Goal: Information Seeking & Learning: Learn about a topic

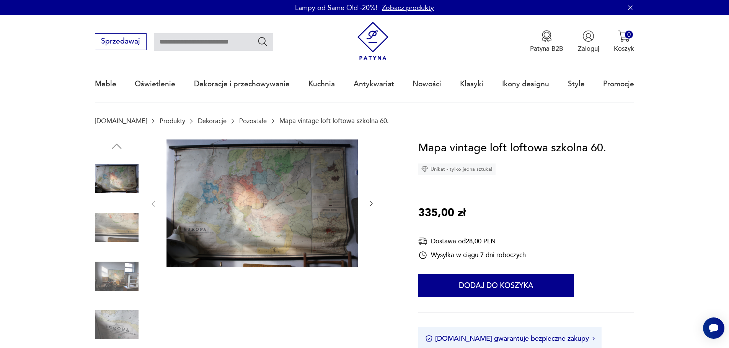
click at [134, 191] on img at bounding box center [117, 179] width 44 height 44
click at [336, 217] on img at bounding box center [262, 204] width 192 height 128
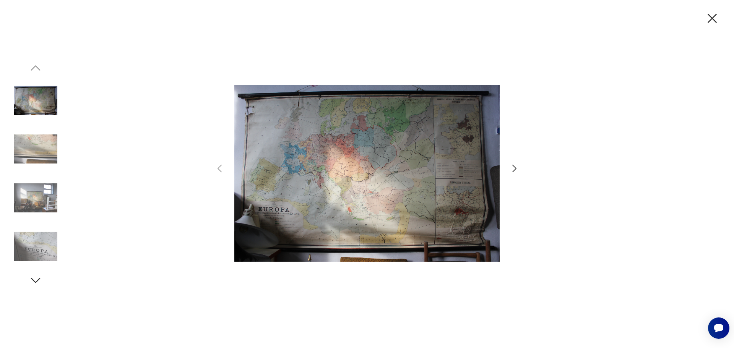
click at [515, 170] on icon "button" at bounding box center [515, 169] width 4 height 8
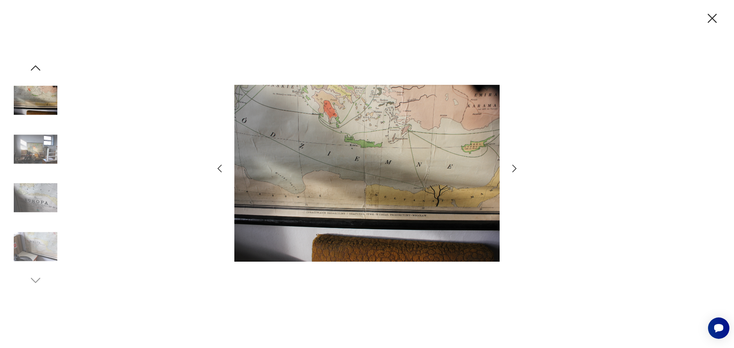
click at [515, 170] on icon "button" at bounding box center [515, 169] width 4 height 8
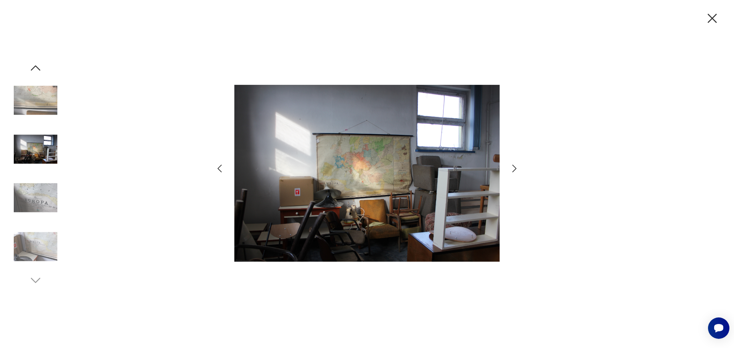
click at [218, 165] on icon "button" at bounding box center [219, 168] width 11 height 11
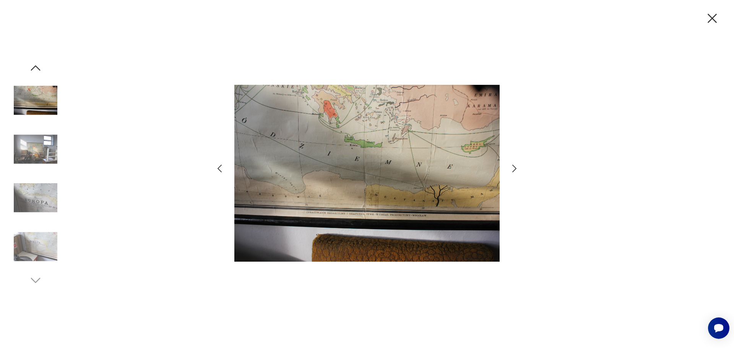
click at [228, 170] on div at bounding box center [367, 174] width 306 height 280
click at [220, 169] on icon "button" at bounding box center [219, 168] width 11 height 11
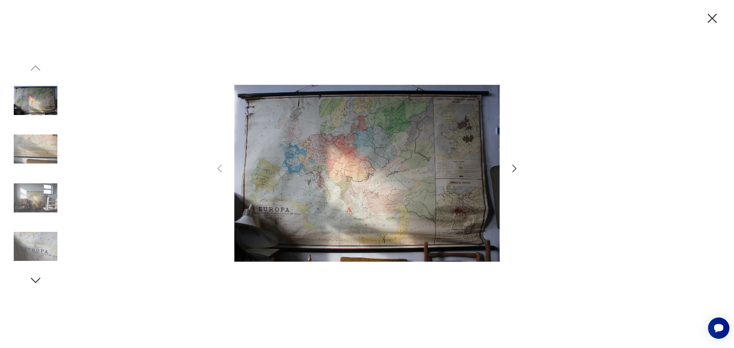
click at [516, 171] on icon "button" at bounding box center [514, 168] width 11 height 11
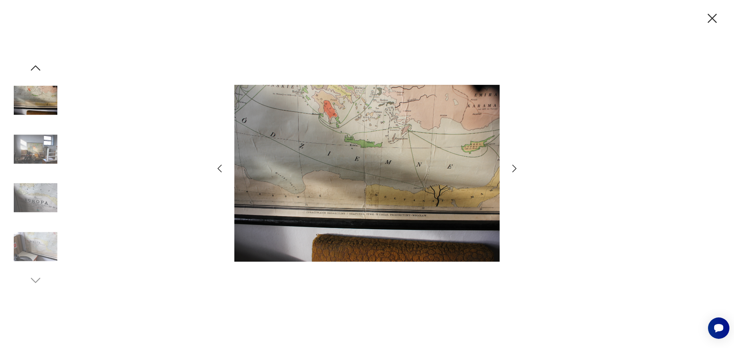
click at [516, 171] on icon "button" at bounding box center [514, 168] width 11 height 11
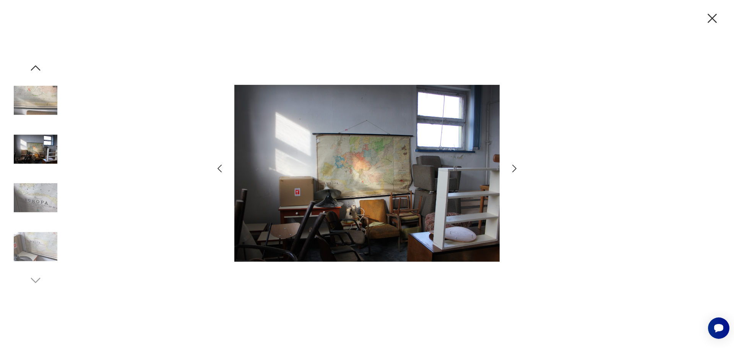
click at [516, 171] on icon "button" at bounding box center [514, 168] width 11 height 11
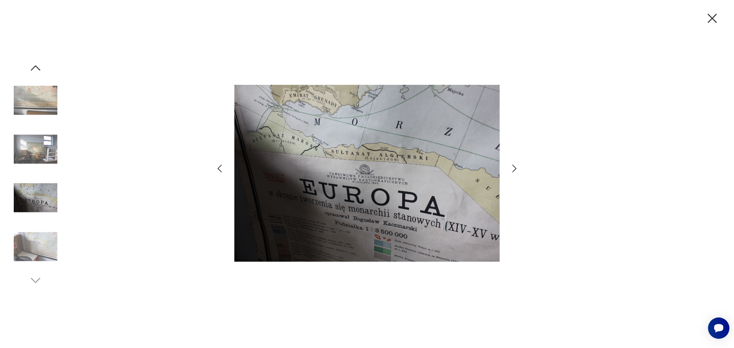
click at [516, 171] on icon "button" at bounding box center [514, 168] width 11 height 11
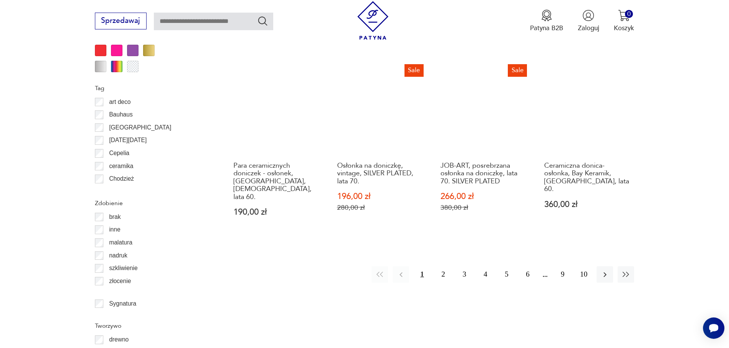
scroll to position [866, 0]
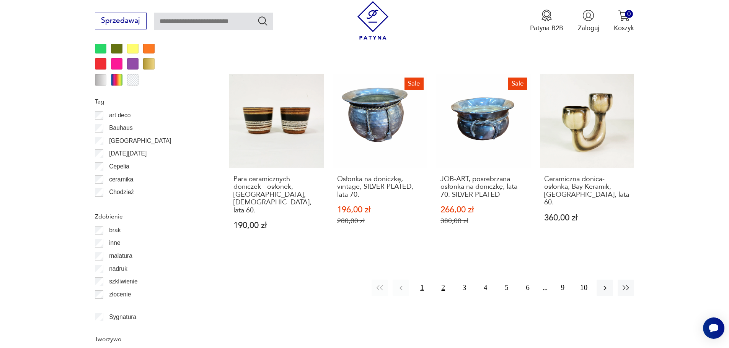
click at [443, 280] on button "2" at bounding box center [443, 288] width 16 height 16
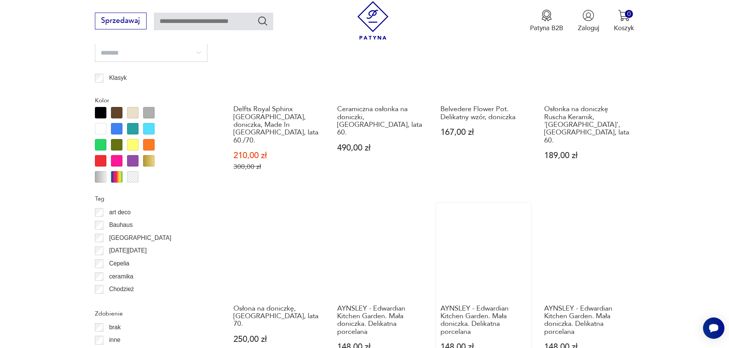
scroll to position [867, 0]
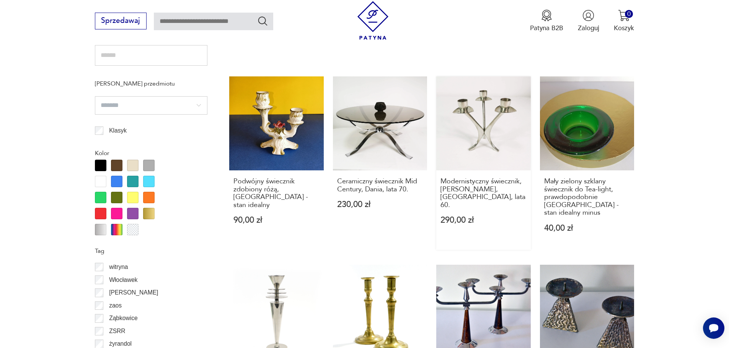
scroll to position [828, 0]
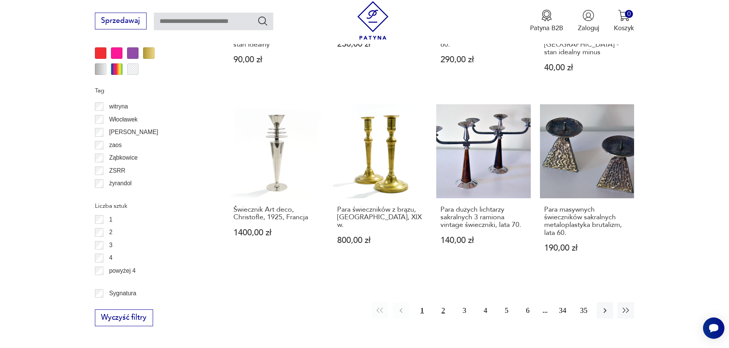
click at [444, 303] on button "2" at bounding box center [443, 311] width 16 height 16
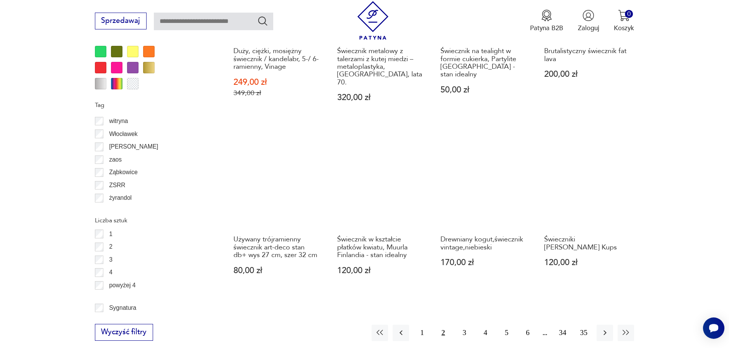
scroll to position [829, 0]
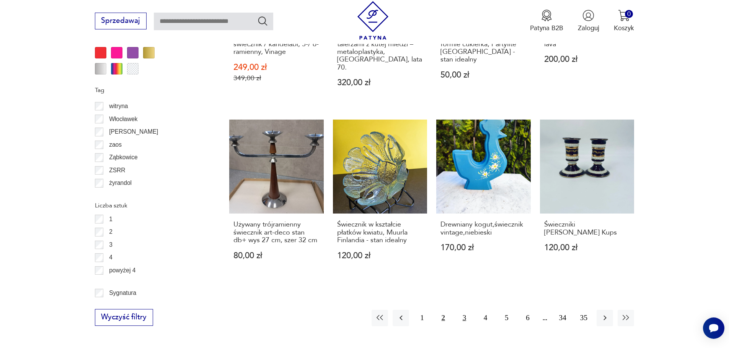
click at [461, 310] on button "3" at bounding box center [464, 318] width 16 height 16
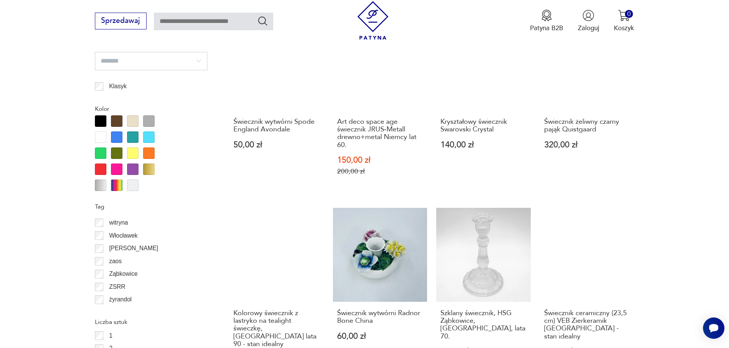
scroll to position [829, 0]
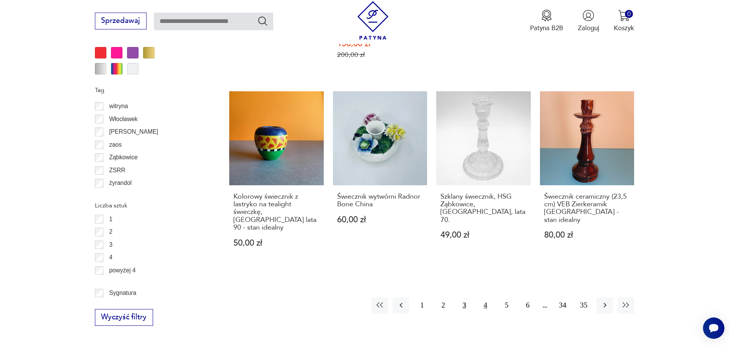
click at [482, 299] on button "4" at bounding box center [485, 306] width 16 height 16
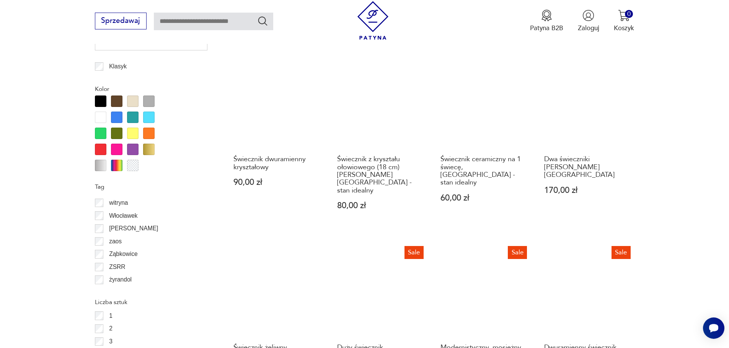
scroll to position [829, 0]
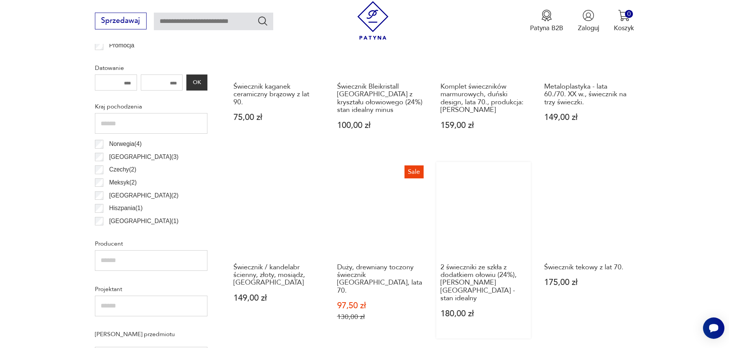
scroll to position [561, 0]
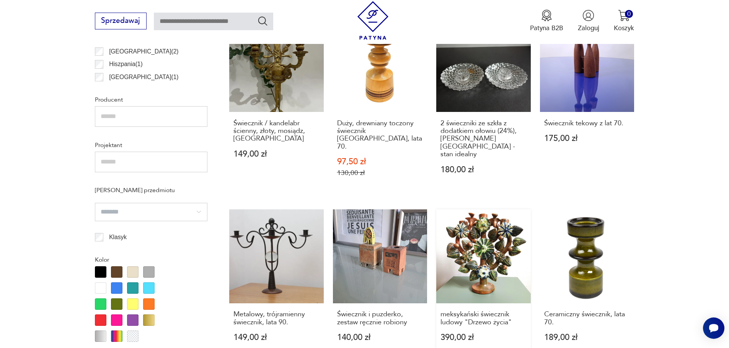
click at [457, 256] on link "meksykański świecznik ludowy "Drzewo życia" 390,00 zł" at bounding box center [483, 285] width 94 height 151
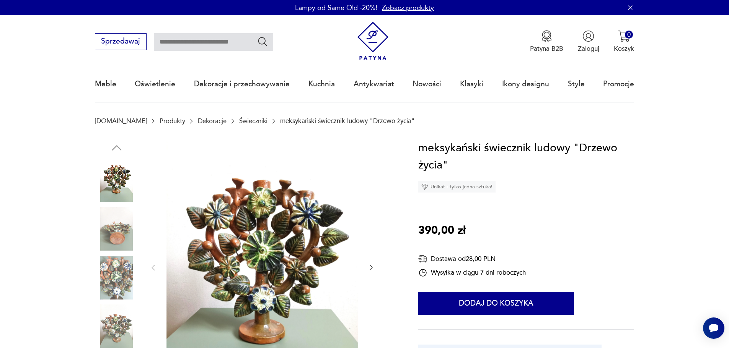
click at [132, 269] on img at bounding box center [117, 278] width 44 height 44
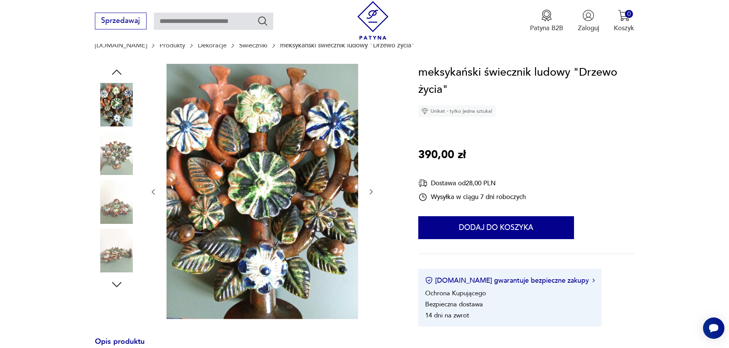
scroll to position [77, 0]
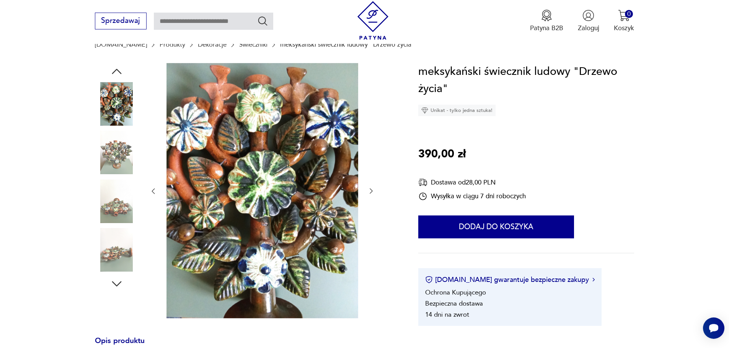
click at [126, 210] on img at bounding box center [117, 202] width 44 height 44
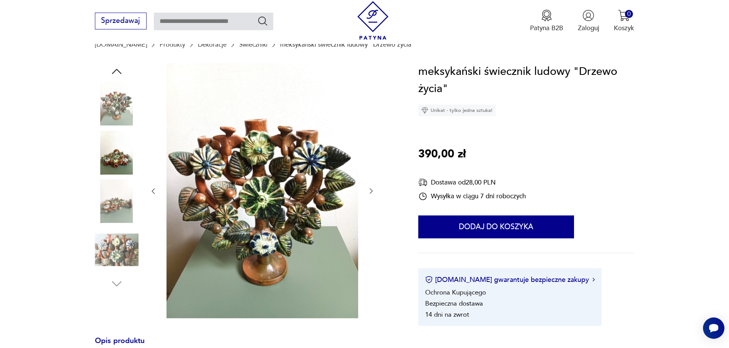
click at [111, 156] on img at bounding box center [117, 153] width 44 height 44
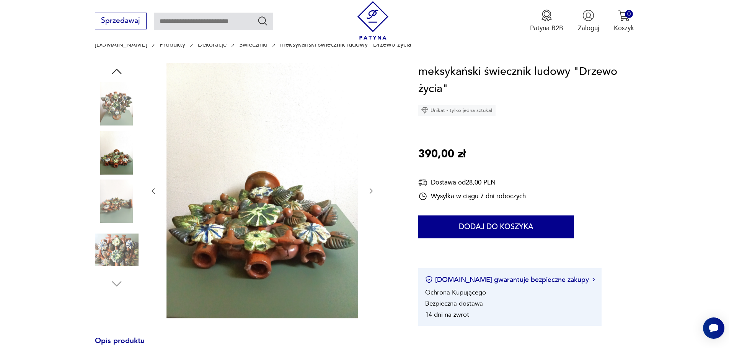
click at [116, 201] on img at bounding box center [117, 202] width 44 height 44
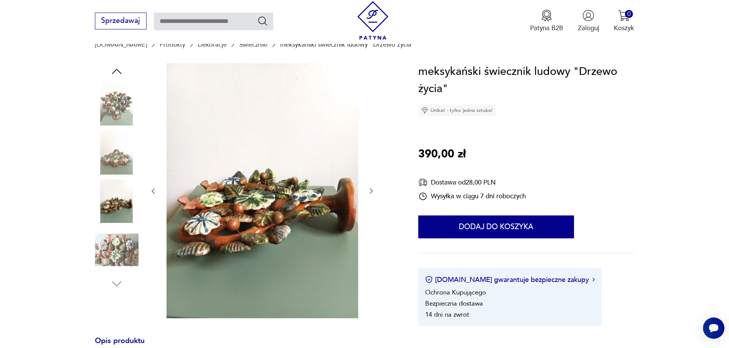
click at [114, 219] on img at bounding box center [117, 202] width 44 height 44
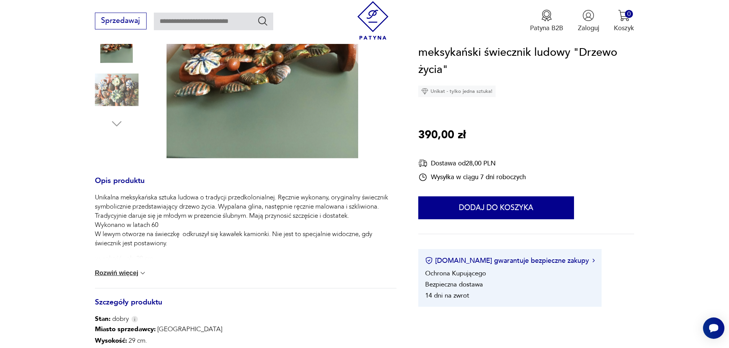
scroll to position [268, 0]
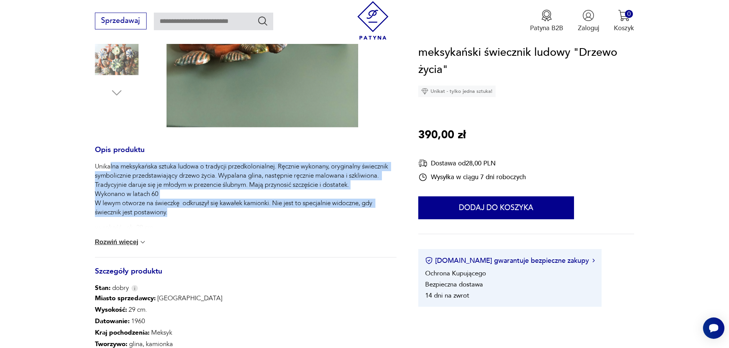
drag, startPoint x: 110, startPoint y: 162, endPoint x: 188, endPoint y: 215, distance: 94.4
click at [188, 215] on p "Unikalna meksykańska sztuka ludowa o tradycji przedkolonialnej. Ręcznie wykonan…" at bounding box center [245, 189] width 301 height 55
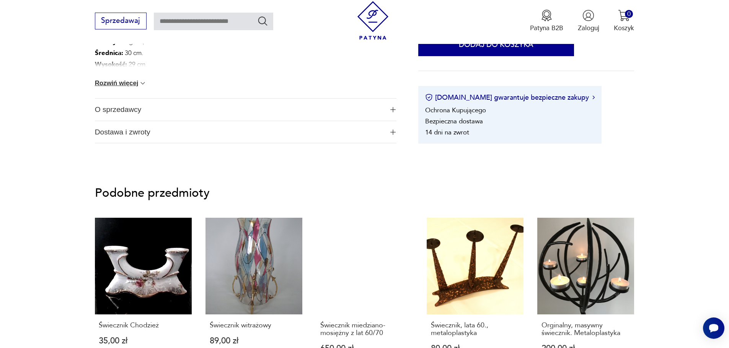
scroll to position [650, 0]
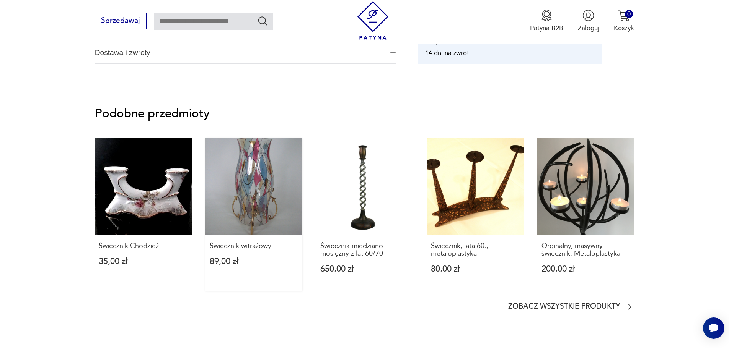
click at [234, 190] on link "Świecznik witrażowy 89,00 zł" at bounding box center [253, 214] width 97 height 153
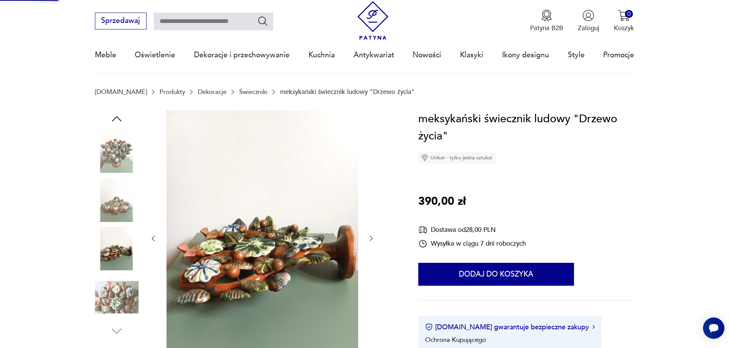
scroll to position [5, 0]
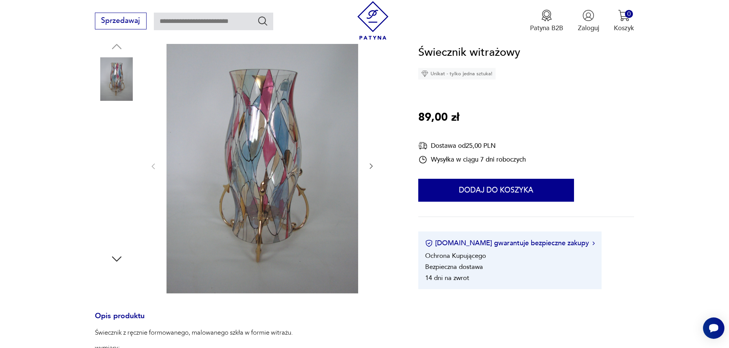
scroll to position [115, 0]
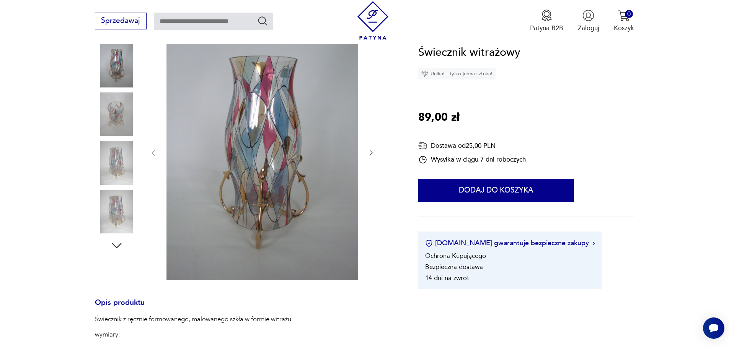
click at [117, 122] on img at bounding box center [117, 115] width 44 height 44
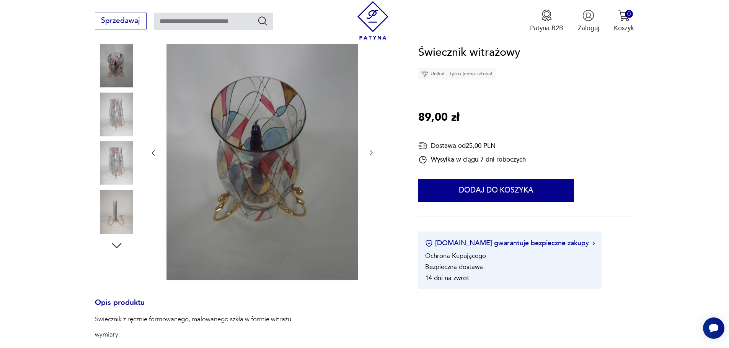
click at [120, 157] on img at bounding box center [117, 164] width 44 height 44
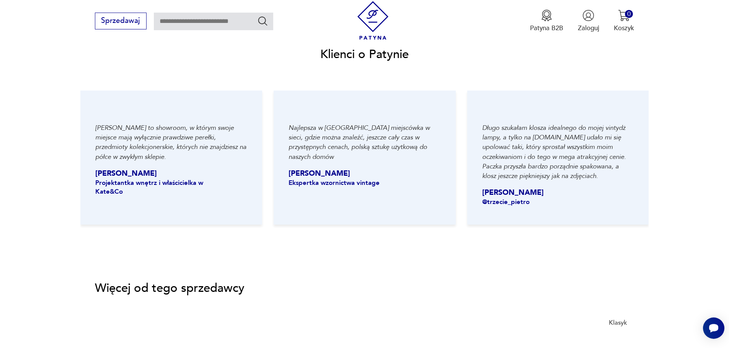
scroll to position [1071, 0]
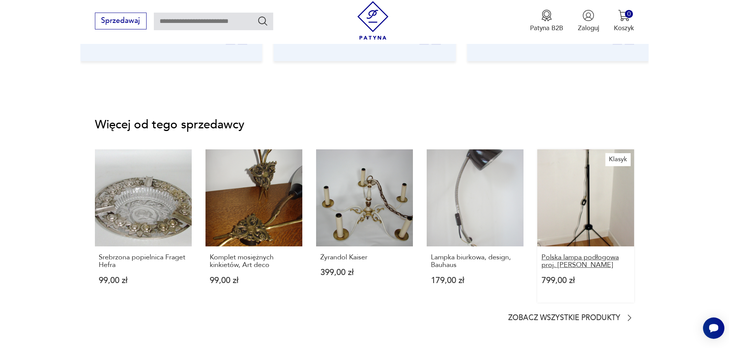
click at [578, 264] on p "Polska lampa podłogowa proj. A.Gałecki" at bounding box center [585, 262] width 89 height 16
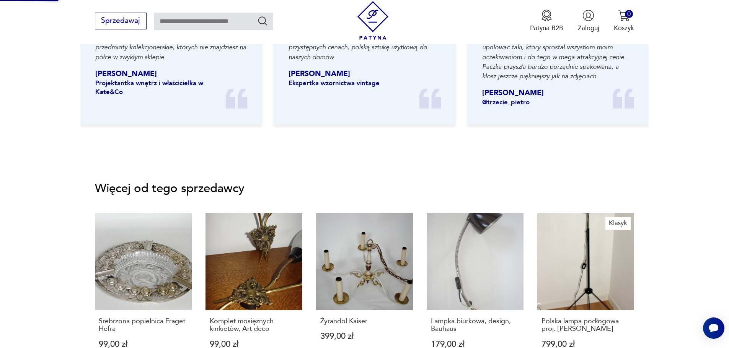
scroll to position [573, 0]
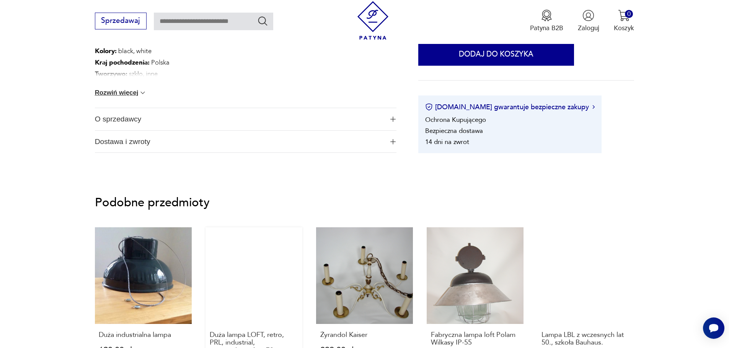
scroll to position [689, 0]
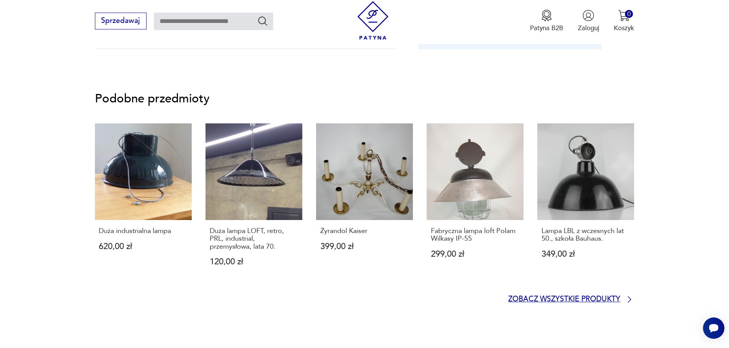
click at [582, 300] on p "Zobacz wszystkie produkty" at bounding box center [564, 300] width 112 height 6
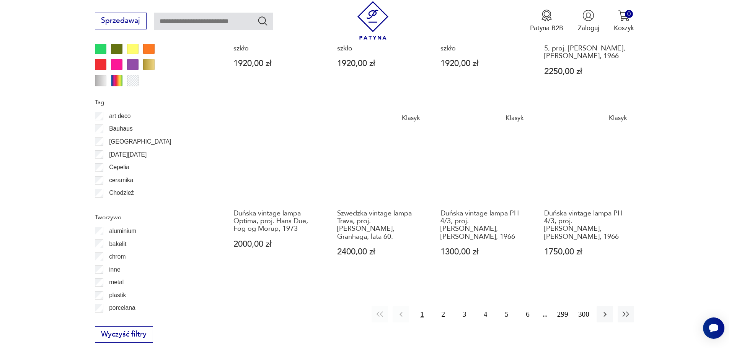
scroll to position [791, 0]
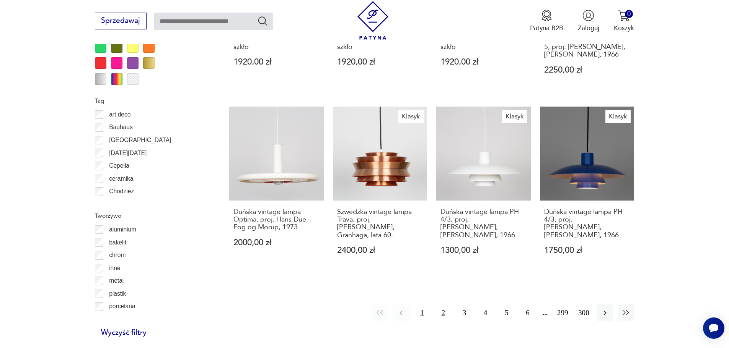
click at [440, 305] on button "2" at bounding box center [443, 313] width 16 height 16
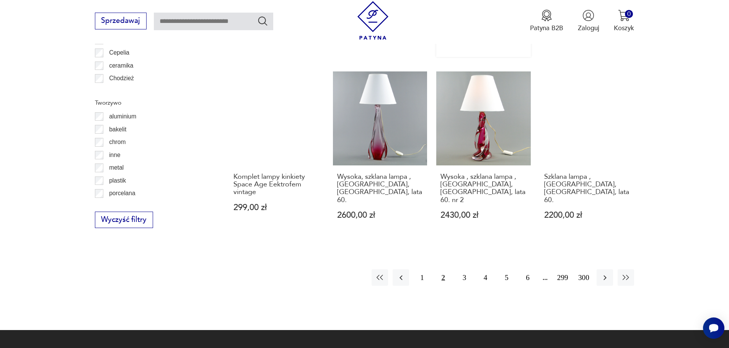
scroll to position [916, 0]
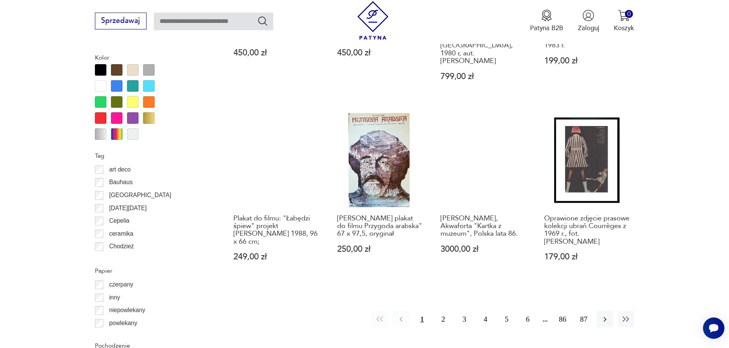
scroll to position [828, 0]
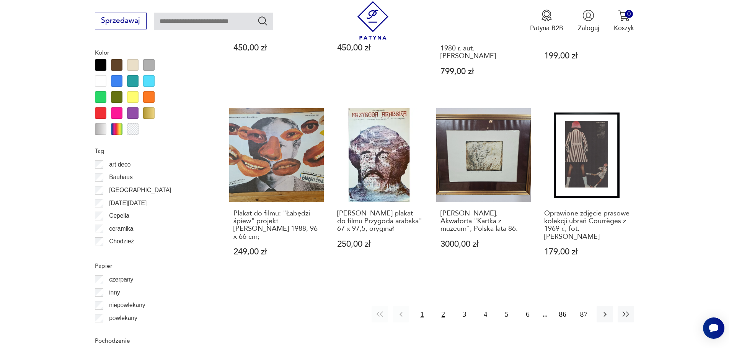
click at [445, 306] on button "2" at bounding box center [443, 314] width 16 height 16
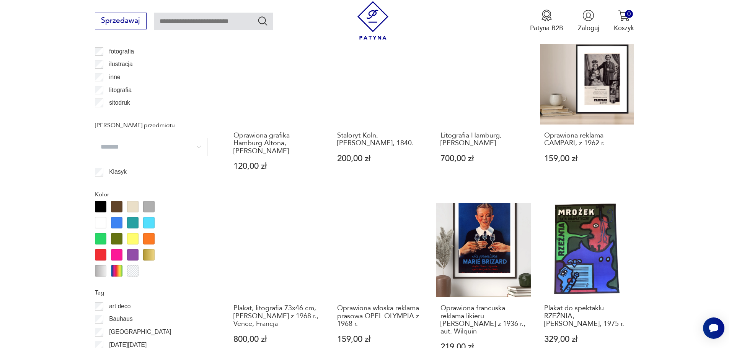
scroll to position [839, 0]
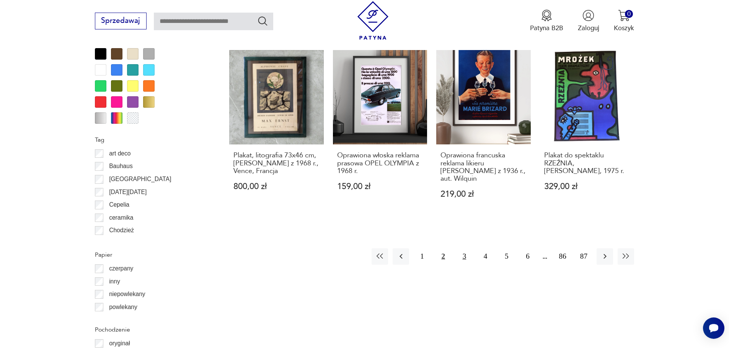
click at [461, 251] on button "3" at bounding box center [464, 257] width 16 height 16
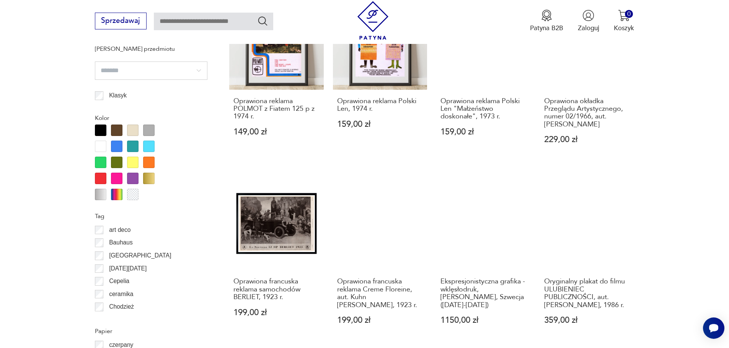
scroll to position [839, 0]
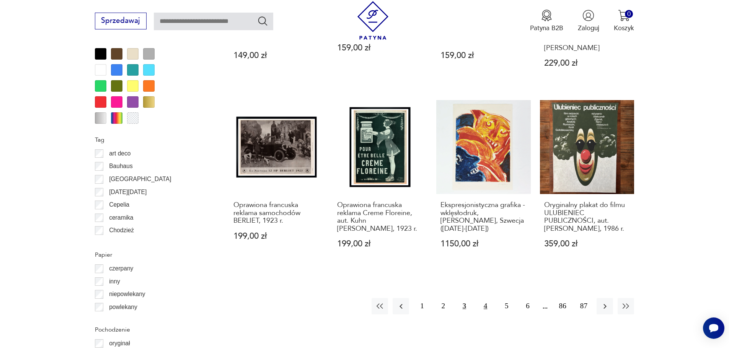
click at [484, 298] on button "4" at bounding box center [485, 306] width 16 height 16
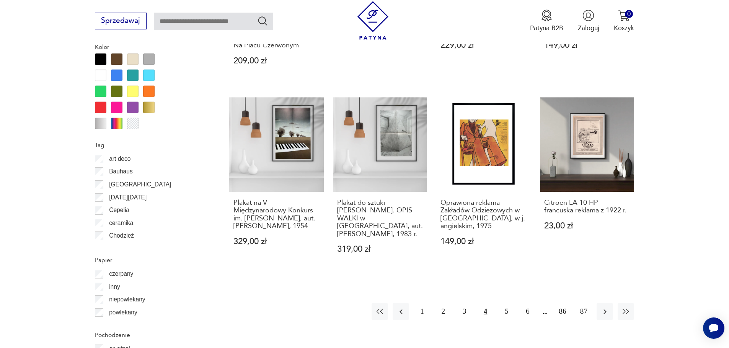
scroll to position [878, 0]
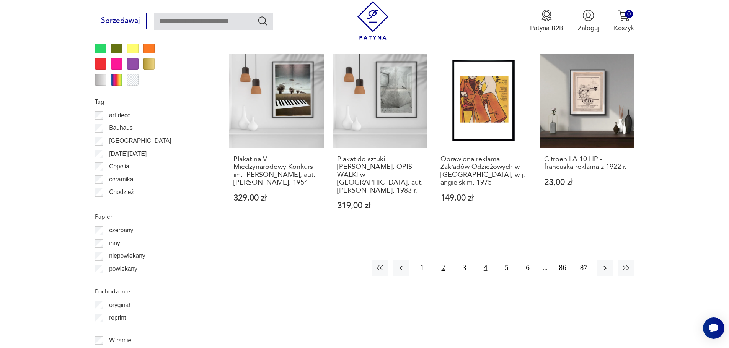
click at [444, 266] on button "2" at bounding box center [443, 268] width 16 height 16
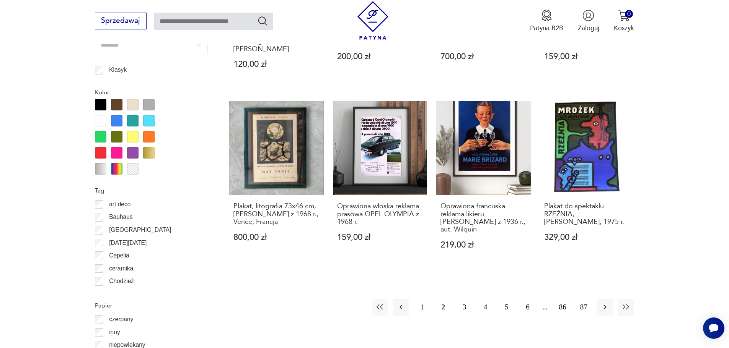
scroll to position [878, 0]
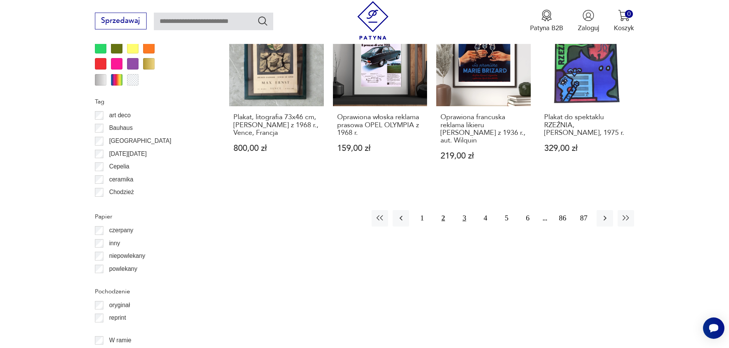
click at [468, 210] on button "3" at bounding box center [464, 218] width 16 height 16
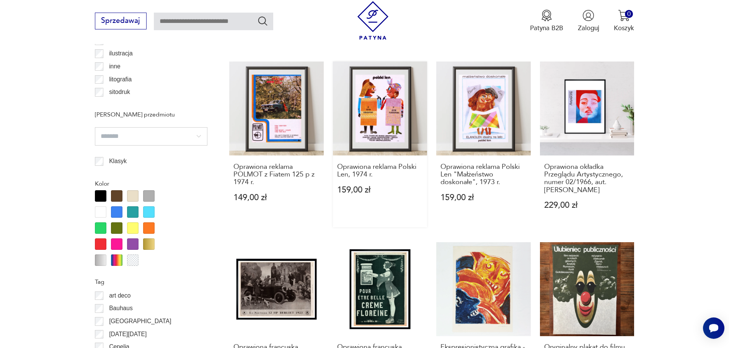
scroll to position [801, 0]
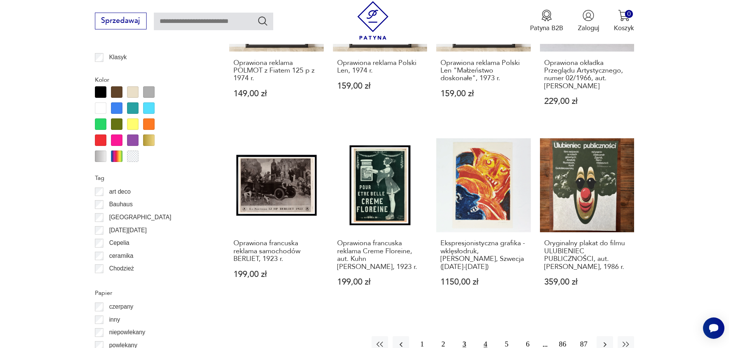
click at [483, 337] on button "4" at bounding box center [485, 345] width 16 height 16
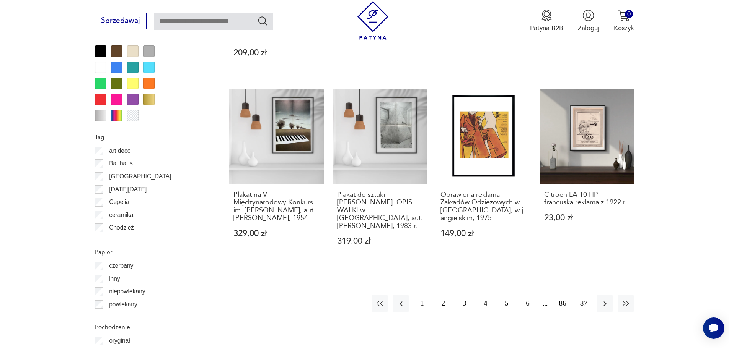
scroll to position [839, 0]
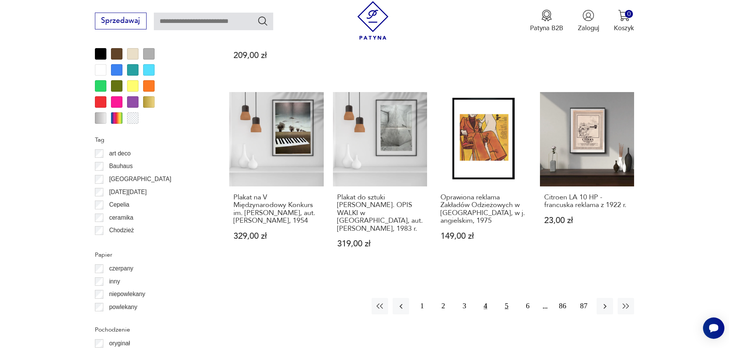
click at [503, 301] on button "5" at bounding box center [506, 306] width 16 height 16
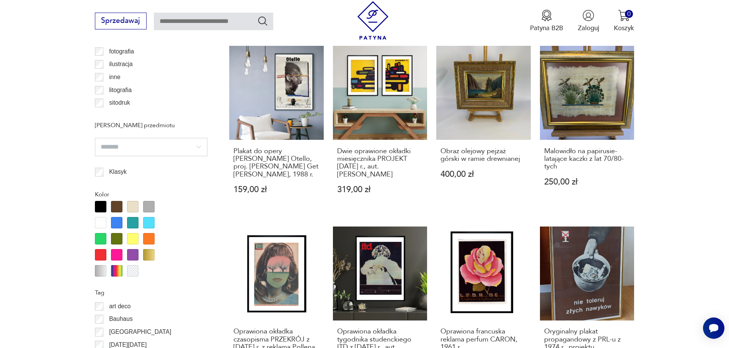
scroll to position [878, 0]
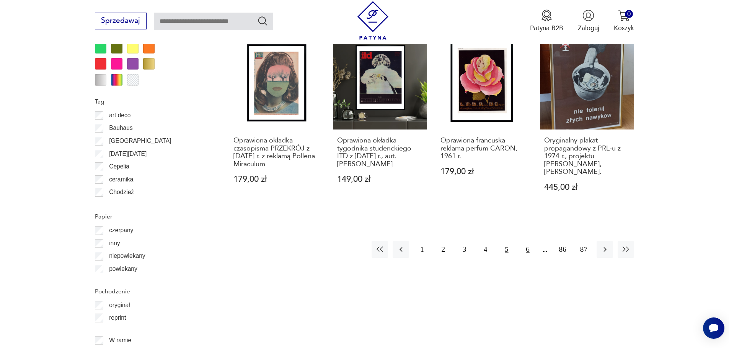
click at [529, 251] on button "6" at bounding box center [527, 249] width 16 height 16
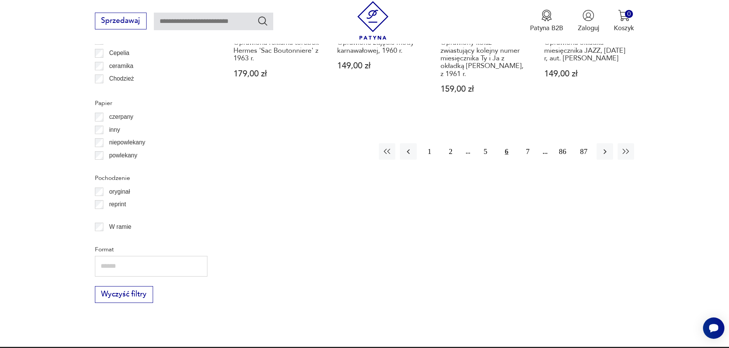
scroll to position [992, 0]
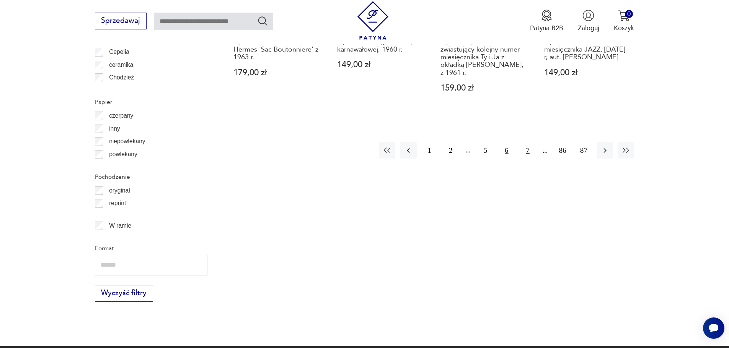
click at [529, 144] on button "7" at bounding box center [527, 150] width 16 height 16
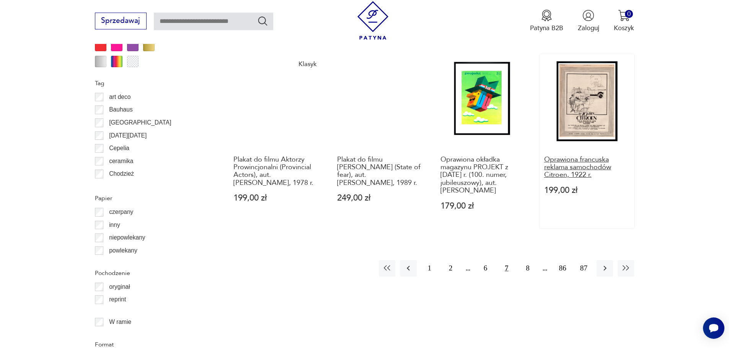
scroll to position [878, 0]
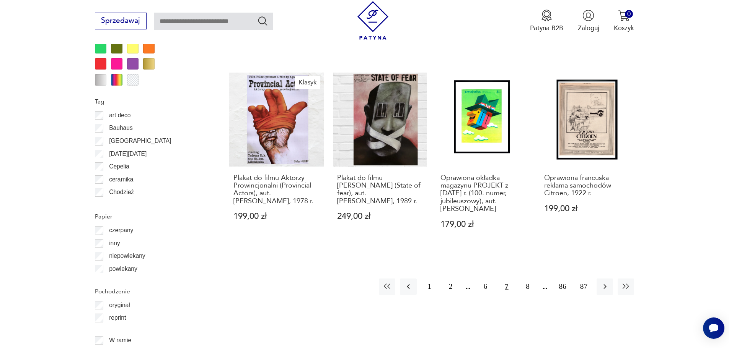
click at [508, 280] on button "7" at bounding box center [506, 287] width 16 height 16
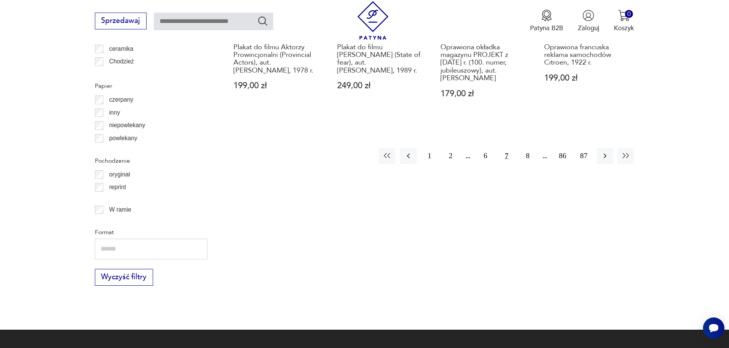
scroll to position [1069, 0]
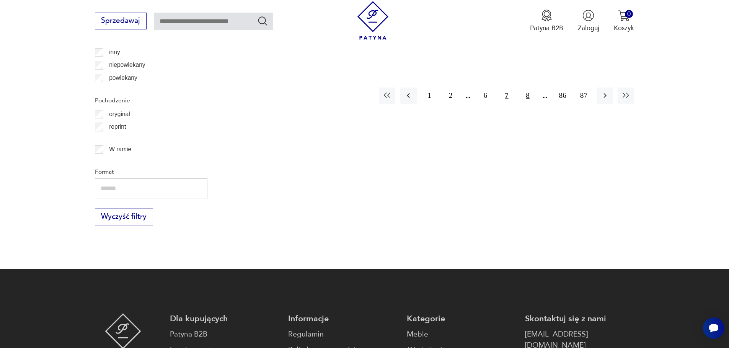
click at [524, 92] on button "8" at bounding box center [527, 96] width 16 height 16
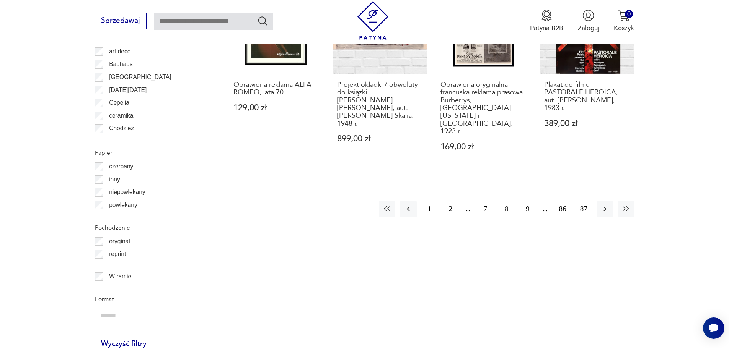
scroll to position [954, 0]
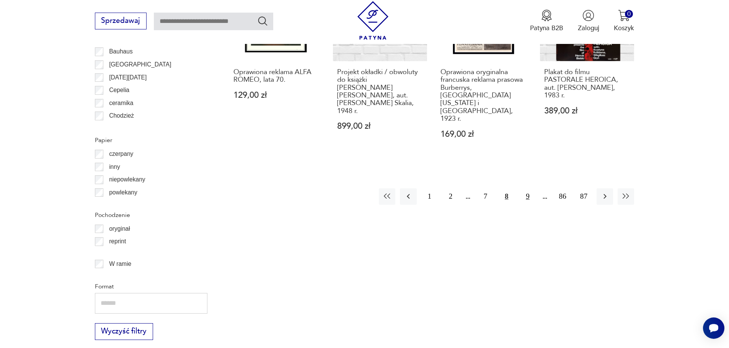
click at [527, 189] on button "9" at bounding box center [527, 197] width 16 height 16
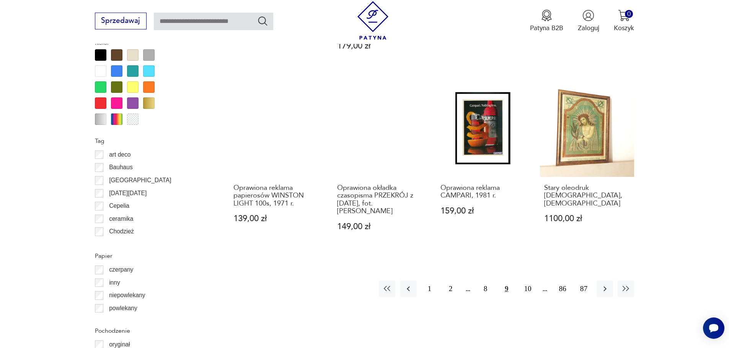
scroll to position [839, 0]
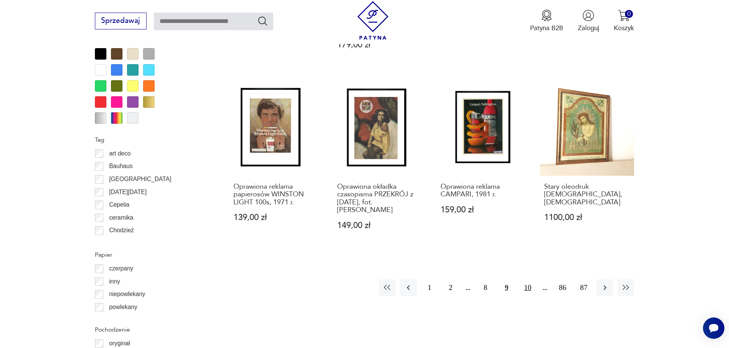
click at [523, 288] on button "10" at bounding box center [527, 288] width 16 height 16
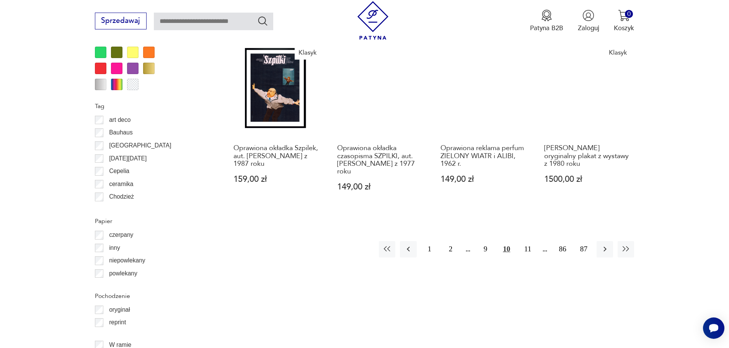
scroll to position [878, 0]
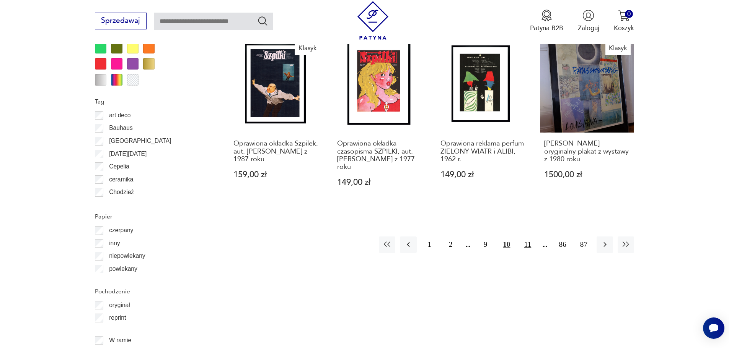
click at [527, 238] on button "11" at bounding box center [527, 245] width 16 height 16
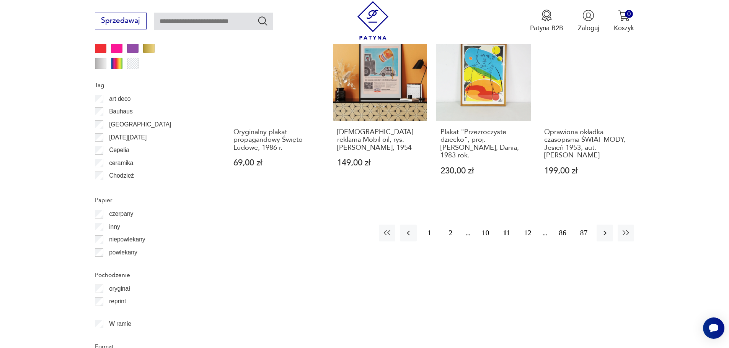
scroll to position [916, 0]
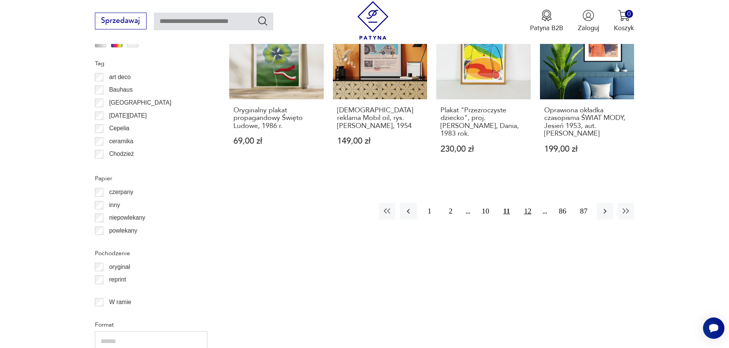
click at [522, 210] on button "12" at bounding box center [527, 211] width 16 height 16
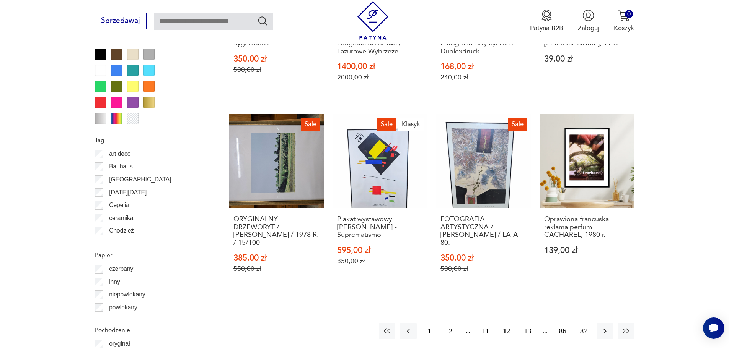
scroll to position [839, 0]
click at [527, 323] on button "13" at bounding box center [527, 331] width 16 height 16
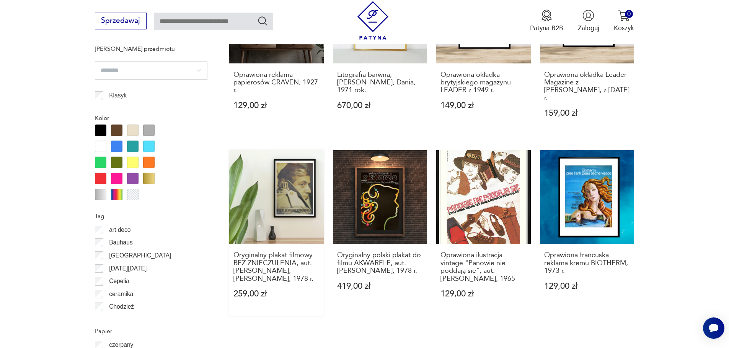
scroll to position [878, 0]
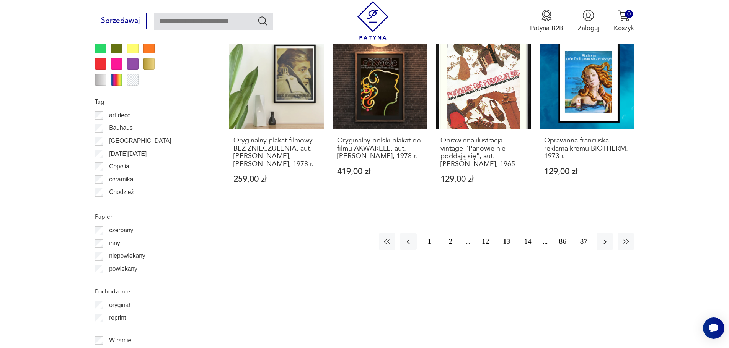
click at [524, 234] on button "14" at bounding box center [527, 242] width 16 height 16
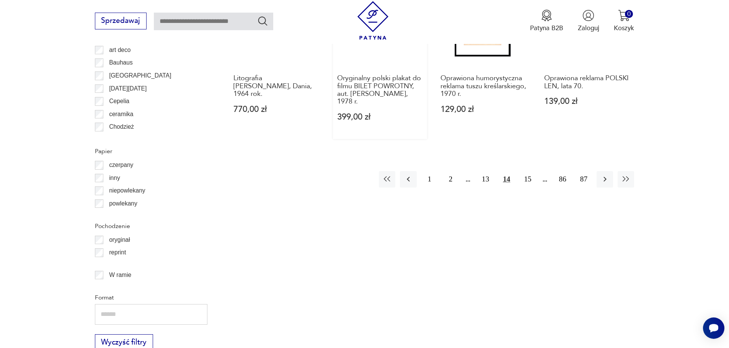
scroll to position [954, 0]
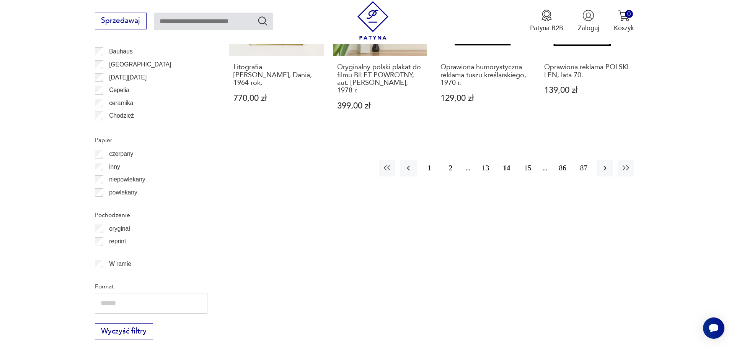
click at [527, 163] on button "15" at bounding box center [527, 168] width 16 height 16
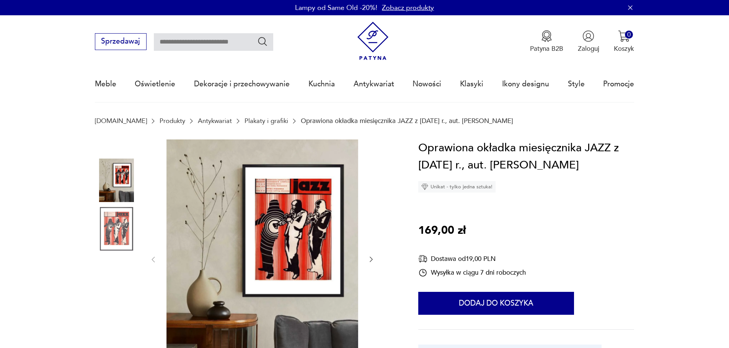
click at [114, 182] on img at bounding box center [117, 181] width 44 height 44
click at [114, 217] on img at bounding box center [117, 229] width 44 height 44
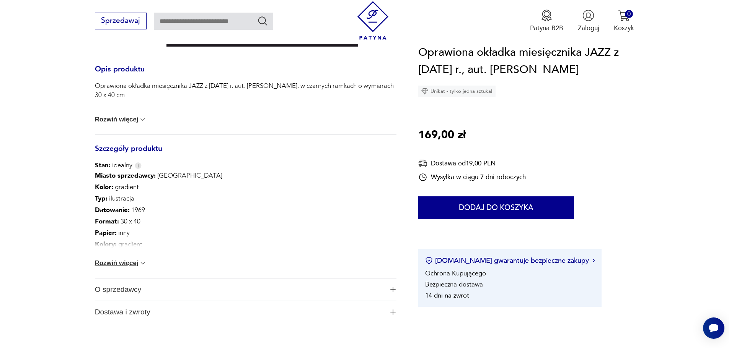
click at [130, 264] on button "Rozwiń więcej" at bounding box center [121, 264] width 52 height 8
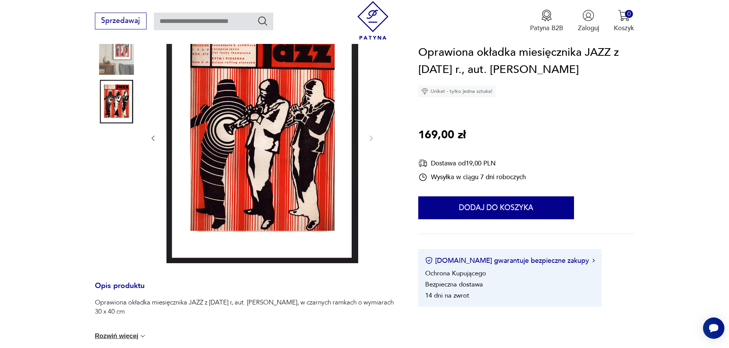
scroll to position [77, 0]
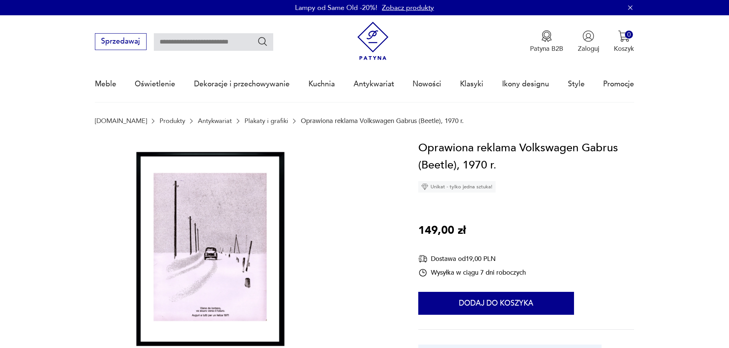
scroll to position [38, 0]
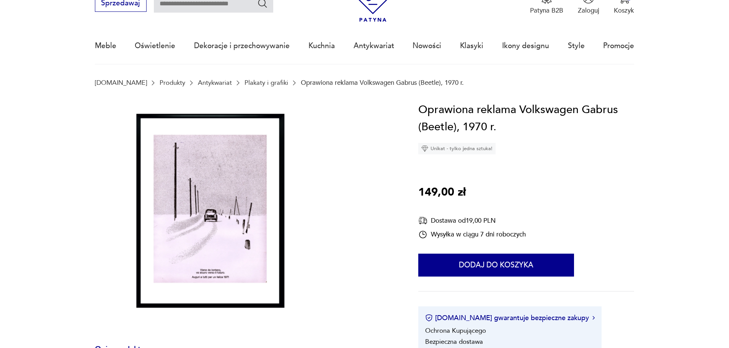
click at [231, 193] on img at bounding box center [208, 214] width 226 height 226
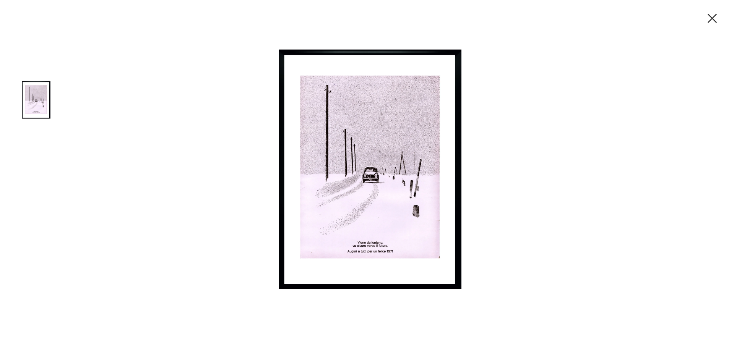
click at [710, 17] on icon "button" at bounding box center [713, 18] width 16 height 16
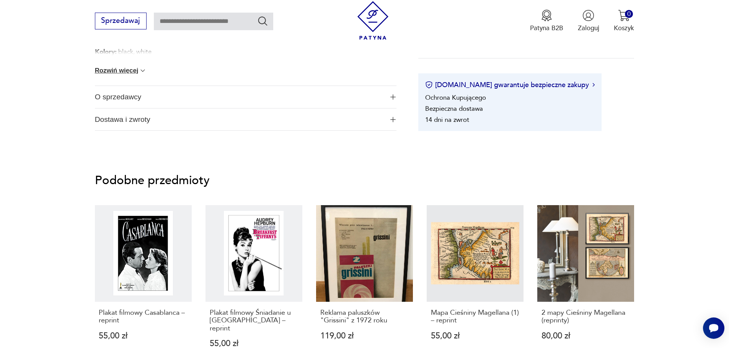
scroll to position [574, 0]
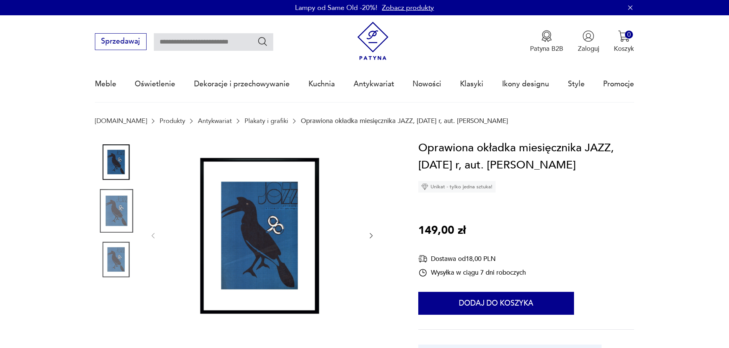
click at [120, 217] on img at bounding box center [117, 211] width 44 height 44
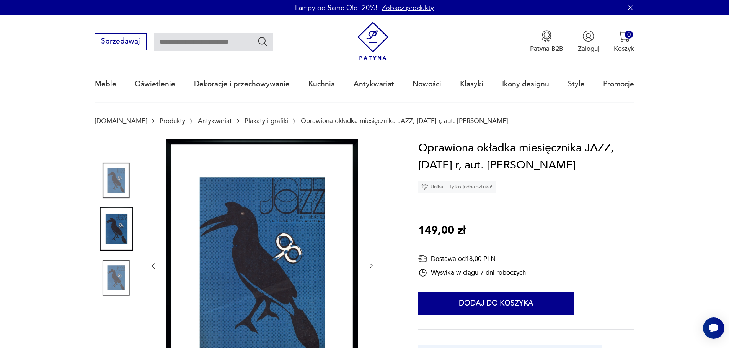
click at [116, 272] on img at bounding box center [117, 278] width 44 height 44
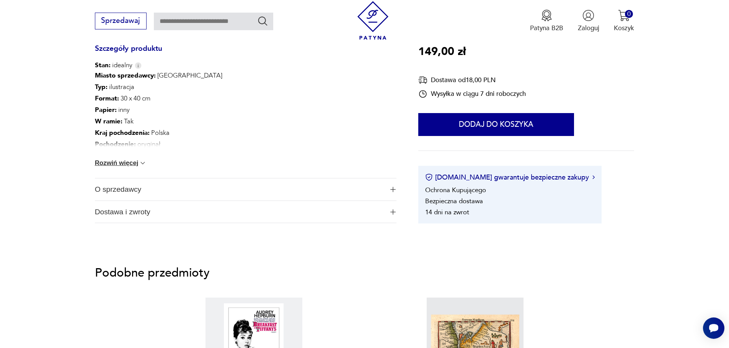
scroll to position [383, 0]
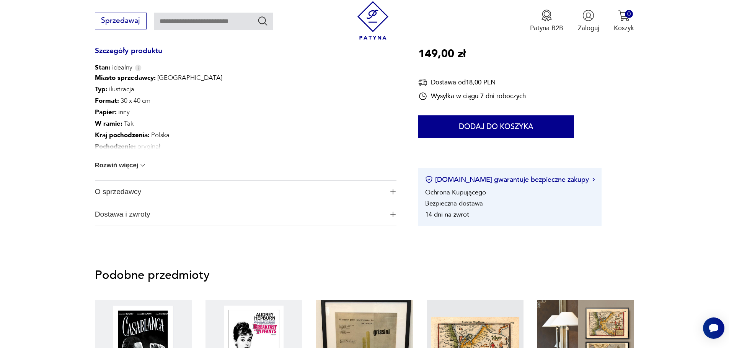
click at [132, 171] on div "Miasto sprzedawcy : Warszawa Typ : ilustracja Format : 30 x 40 cm Papier : inny…" at bounding box center [245, 126] width 301 height 108
click at [132, 168] on button "Rozwiń więcej" at bounding box center [121, 166] width 52 height 8
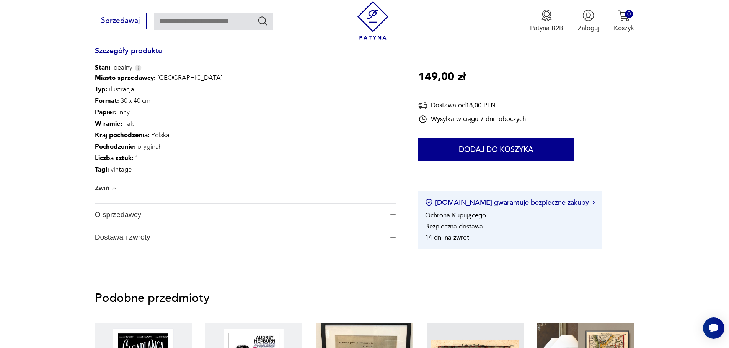
click at [177, 217] on span "O sprzedawcy" at bounding box center [239, 215] width 289 height 22
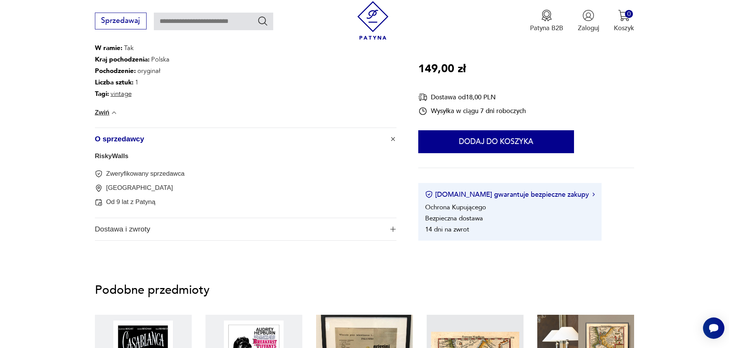
scroll to position [459, 0]
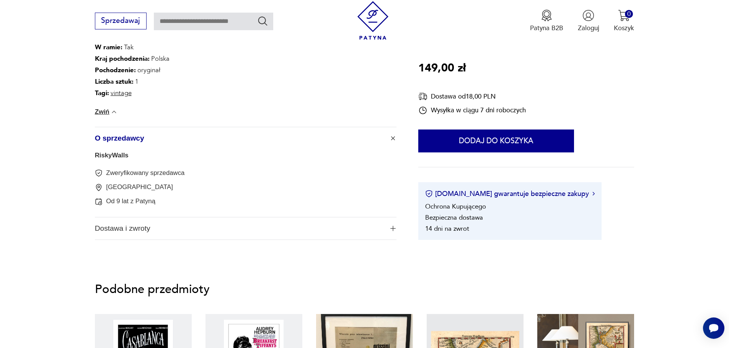
click at [143, 228] on span "Dostawa i zwroty" at bounding box center [239, 229] width 289 height 22
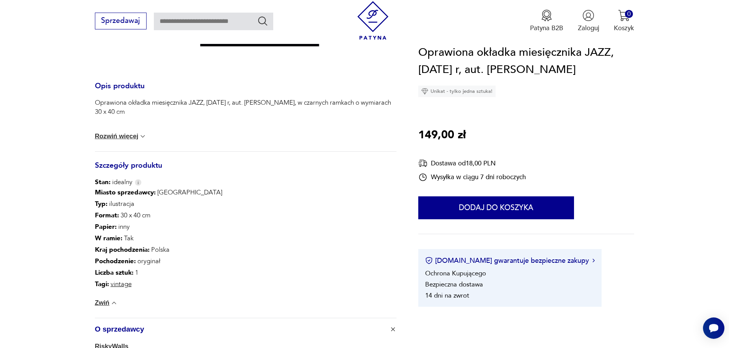
scroll to position [115, 0]
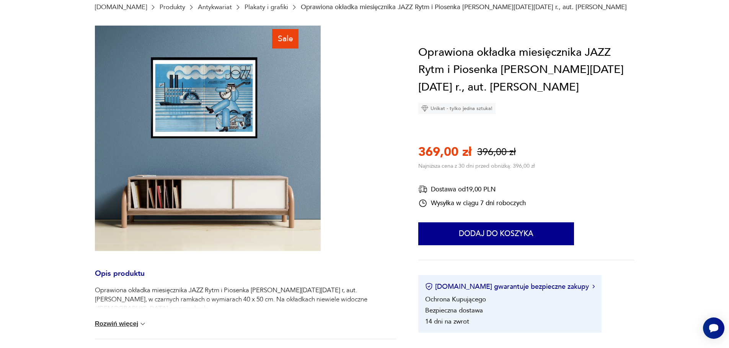
scroll to position [115, 0]
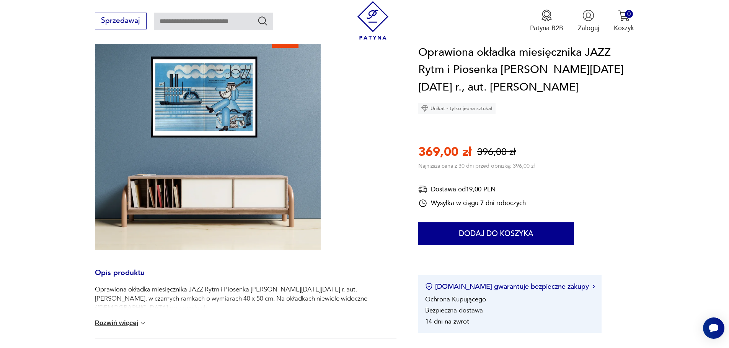
click at [225, 106] on img at bounding box center [208, 138] width 226 height 226
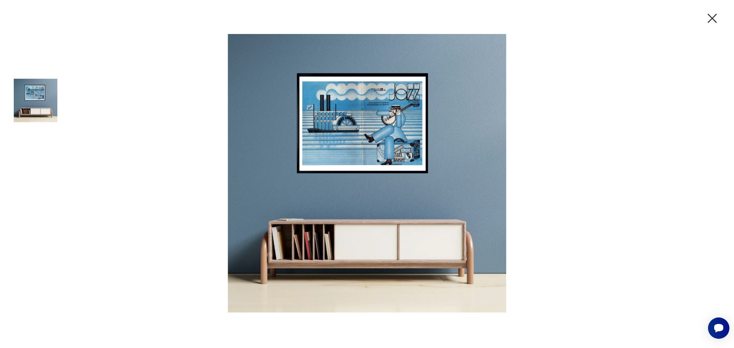
click at [354, 125] on img at bounding box center [367, 173] width 306 height 279
click at [714, 18] on icon "button" at bounding box center [713, 18] width 16 height 16
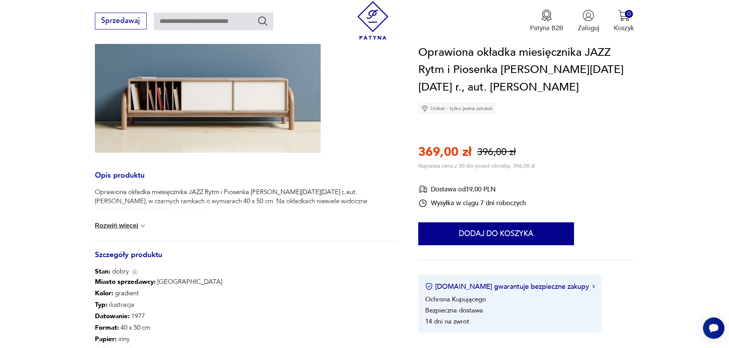
scroll to position [153, 0]
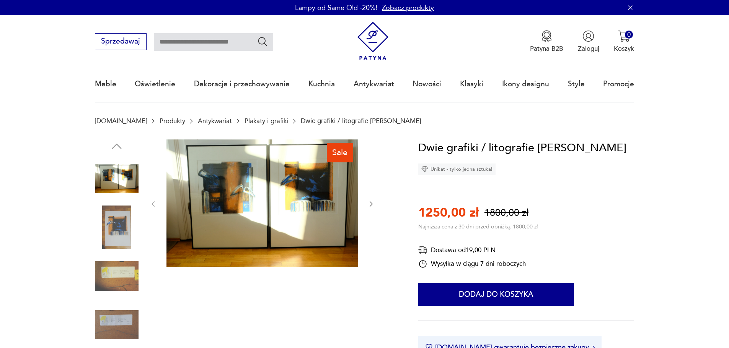
click at [125, 225] on img at bounding box center [117, 228] width 44 height 44
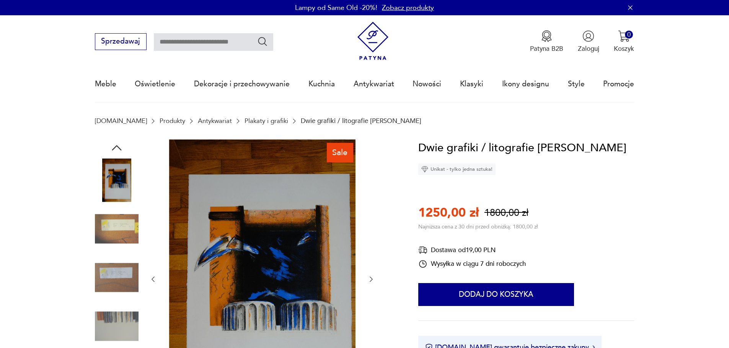
click at [124, 257] on img at bounding box center [117, 278] width 44 height 44
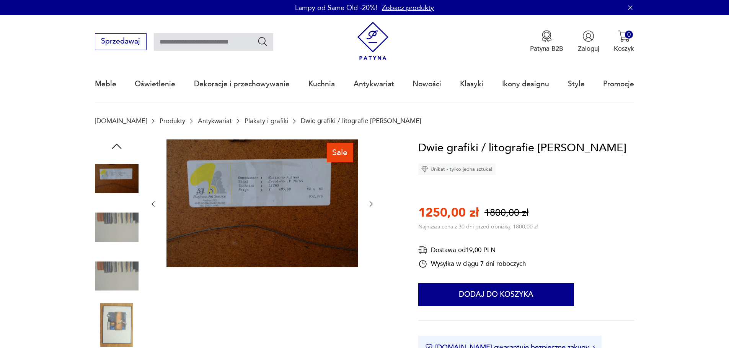
click at [122, 275] on img at bounding box center [117, 277] width 44 height 44
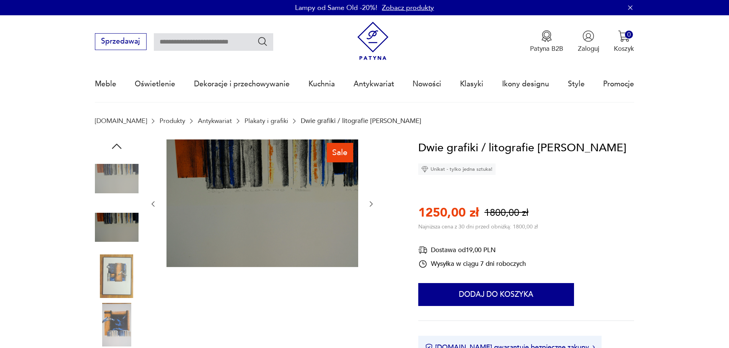
click at [125, 287] on img at bounding box center [117, 277] width 44 height 44
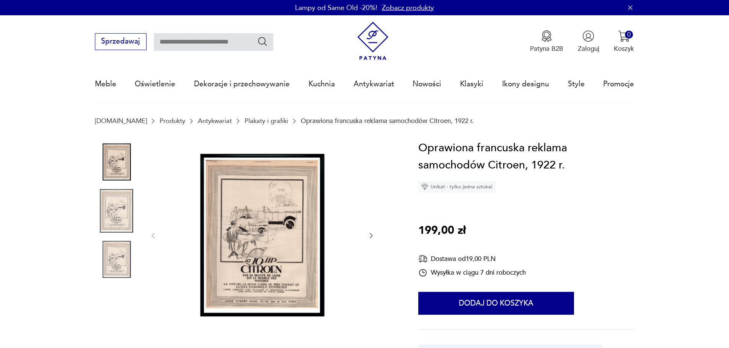
click at [247, 221] on img at bounding box center [262, 236] width 192 height 192
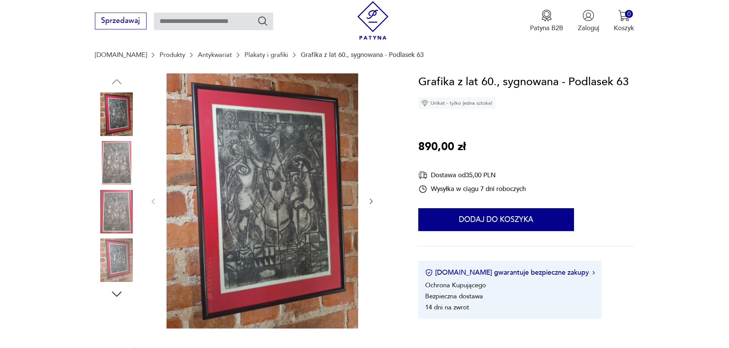
scroll to position [77, 0]
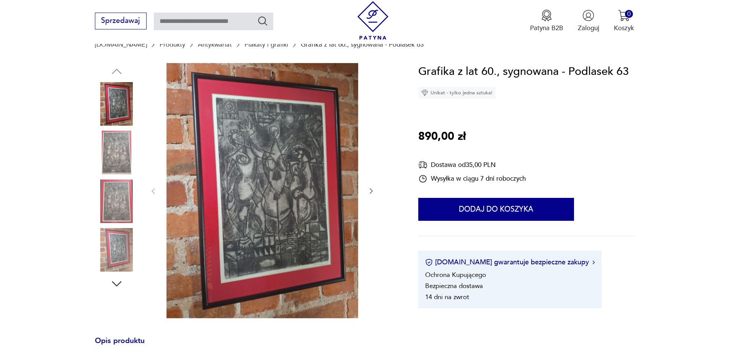
click at [123, 153] on img at bounding box center [117, 153] width 44 height 44
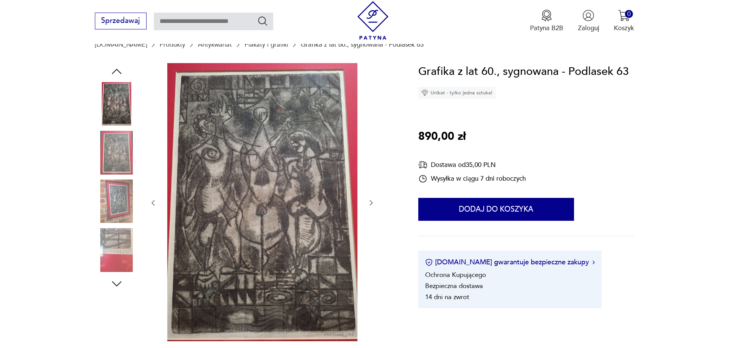
click at [111, 197] on img at bounding box center [117, 202] width 44 height 44
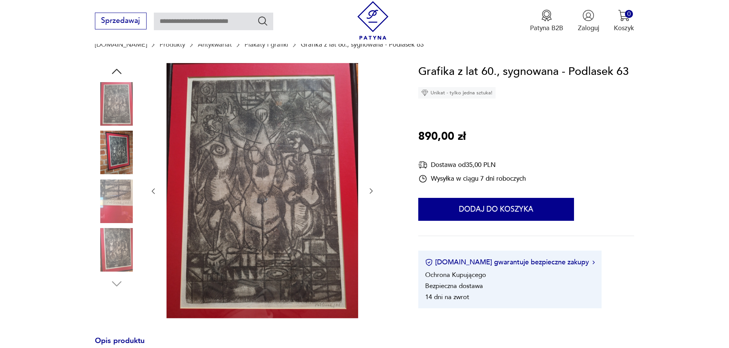
click at [110, 238] on img at bounding box center [117, 250] width 44 height 44
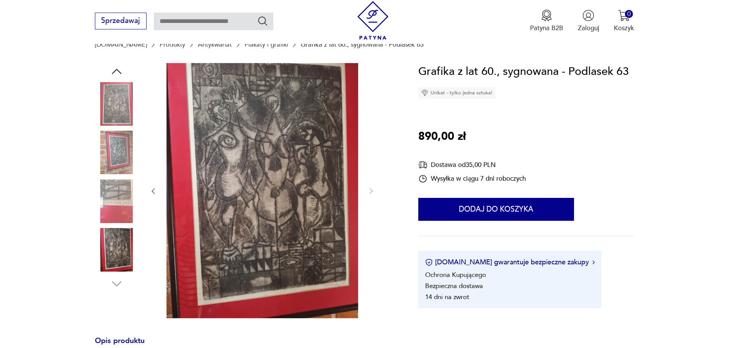
click at [111, 202] on img at bounding box center [117, 202] width 44 height 44
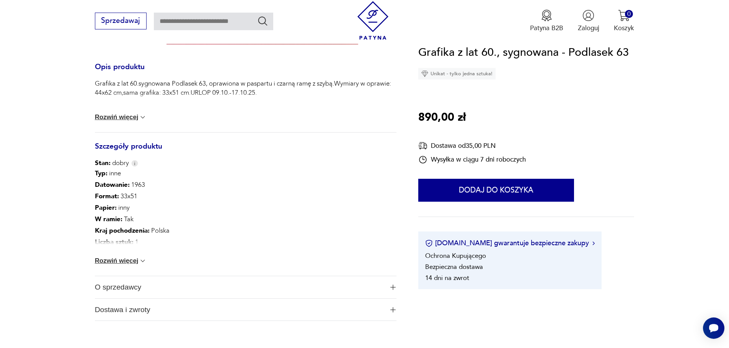
scroll to position [383, 0]
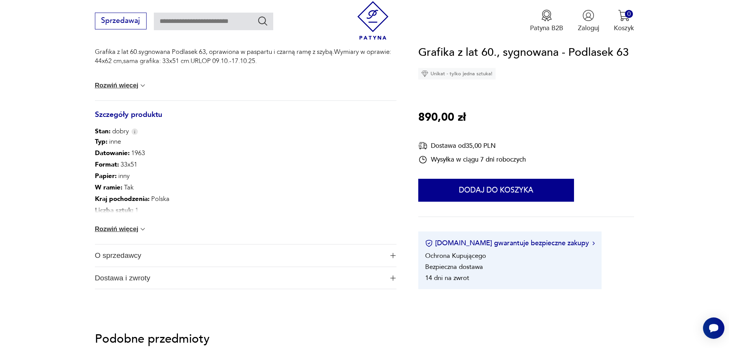
click at [115, 229] on button "Rozwiń więcej" at bounding box center [121, 230] width 52 height 8
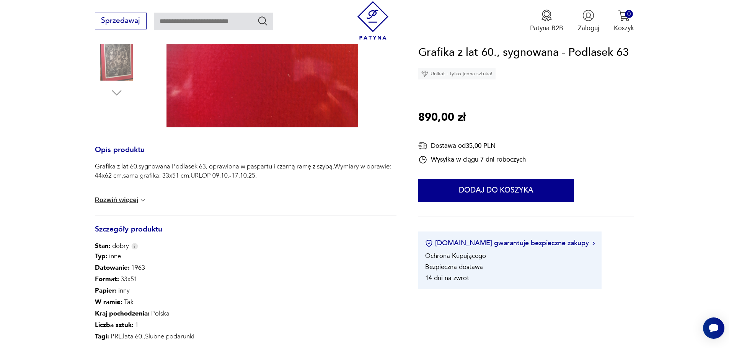
scroll to position [77, 0]
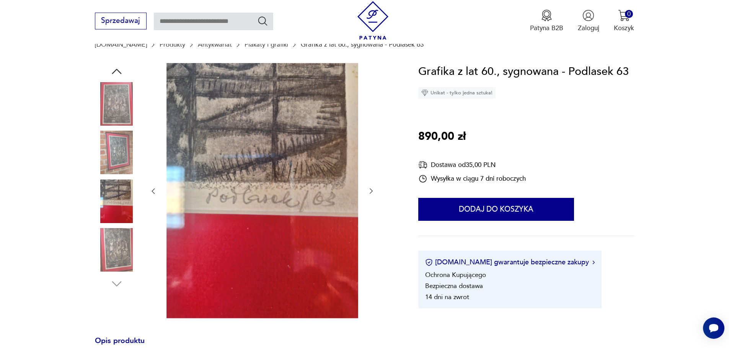
click at [108, 195] on img at bounding box center [117, 202] width 44 height 44
click at [111, 169] on img at bounding box center [117, 153] width 44 height 44
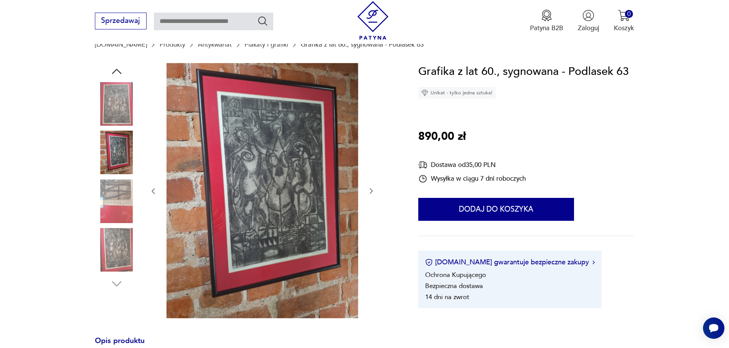
click at [112, 98] on img at bounding box center [117, 104] width 44 height 44
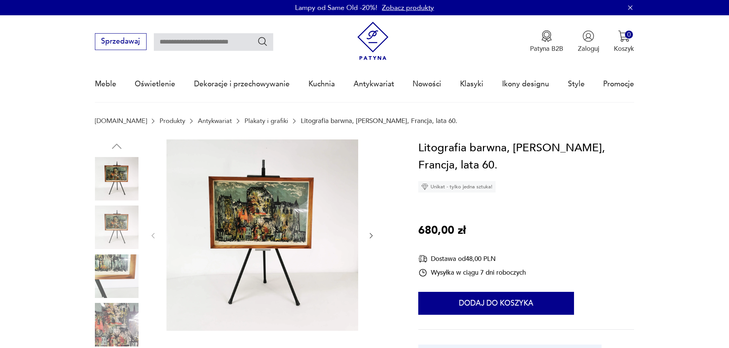
click at [286, 229] on img at bounding box center [262, 236] width 192 height 192
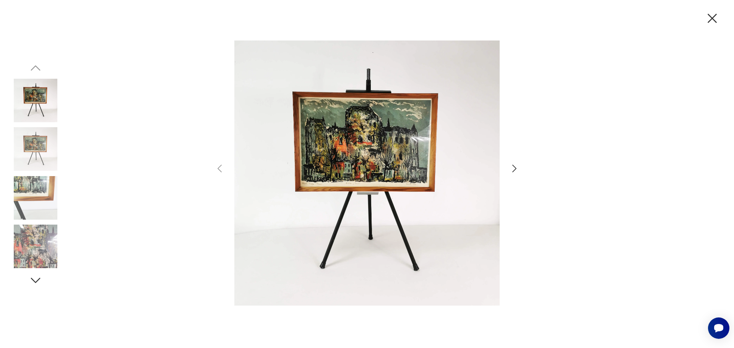
click at [517, 169] on icon "button" at bounding box center [514, 168] width 11 height 11
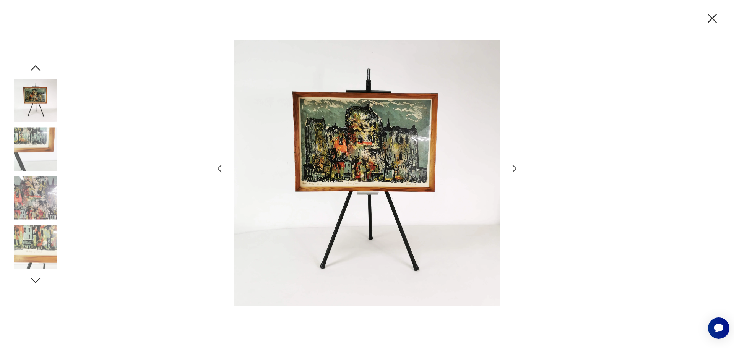
click at [516, 169] on icon "button" at bounding box center [514, 168] width 11 height 11
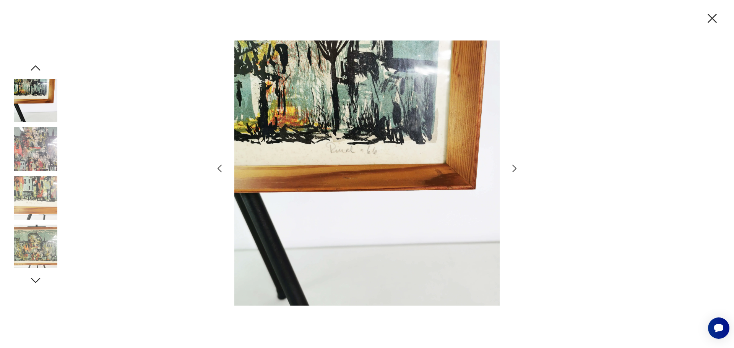
click at [516, 169] on icon "button" at bounding box center [514, 168] width 11 height 11
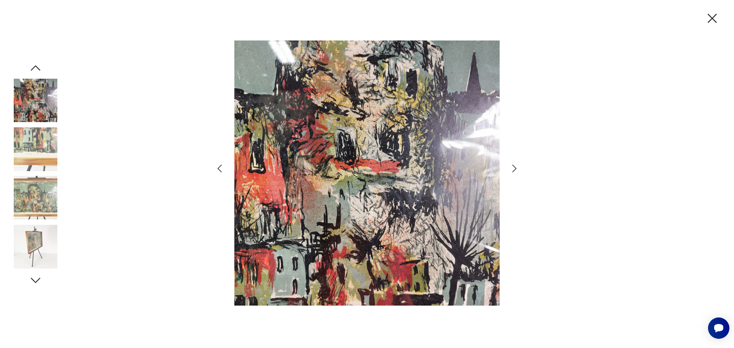
click at [516, 169] on icon "button" at bounding box center [514, 168] width 11 height 11
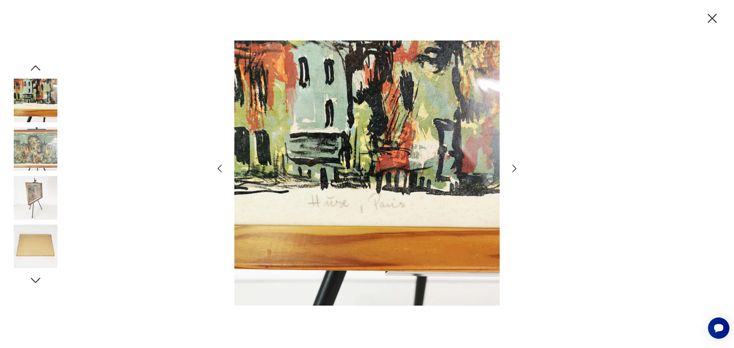
click at [516, 169] on icon "button" at bounding box center [514, 168] width 11 height 11
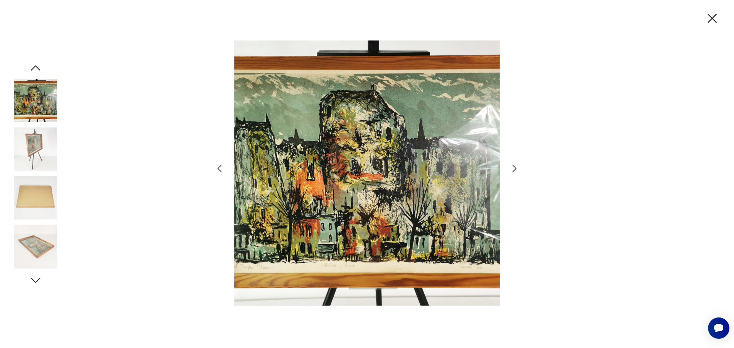
click at [516, 169] on icon "button" at bounding box center [514, 168] width 11 height 11
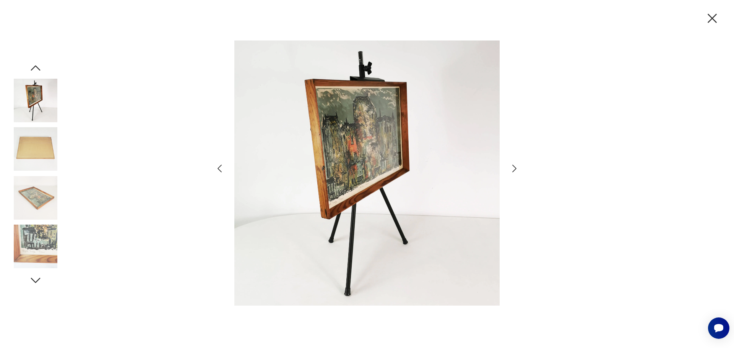
click at [516, 169] on icon "button" at bounding box center [514, 168] width 11 height 11
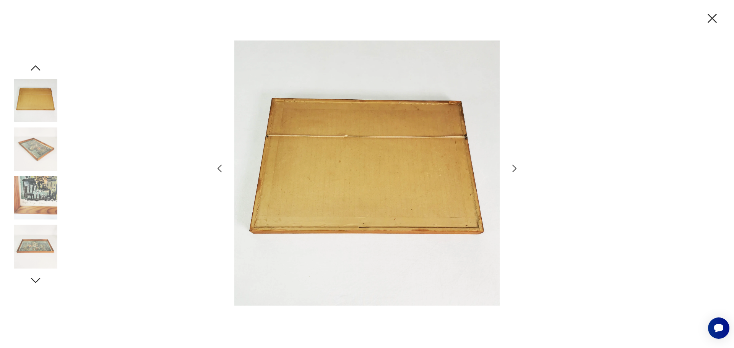
click at [516, 169] on icon "button" at bounding box center [514, 168] width 11 height 11
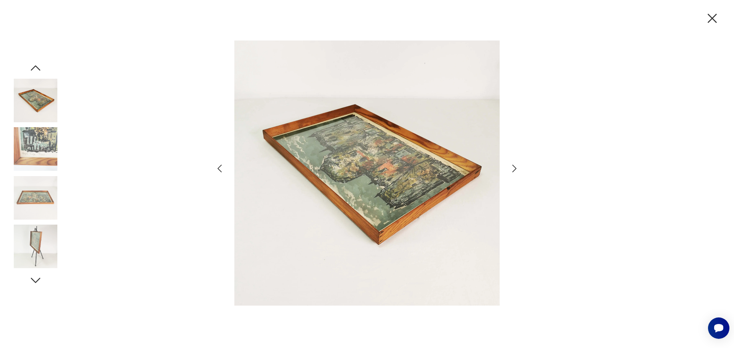
click at [516, 169] on icon "button" at bounding box center [514, 168] width 11 height 11
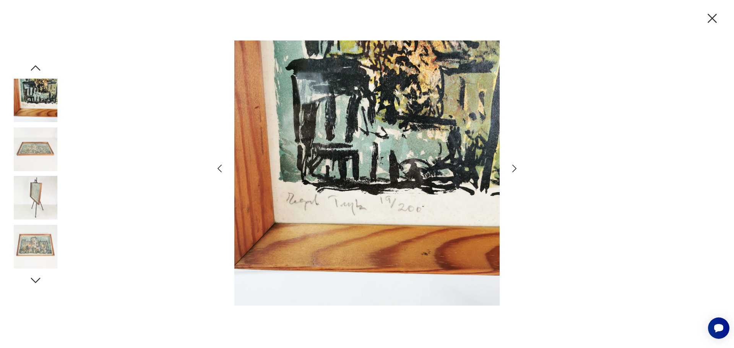
click at [516, 169] on icon "button" at bounding box center [514, 168] width 11 height 11
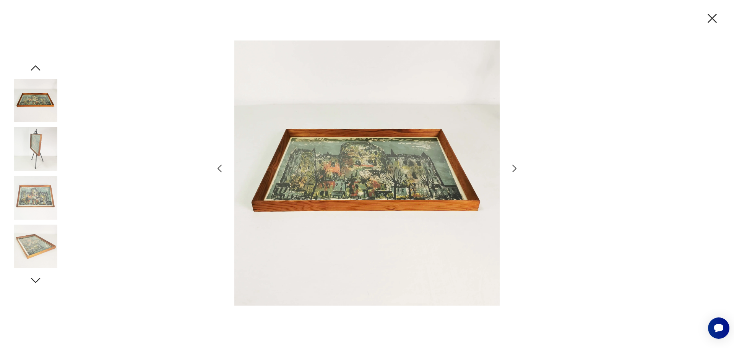
click at [516, 169] on icon "button" at bounding box center [514, 168] width 11 height 11
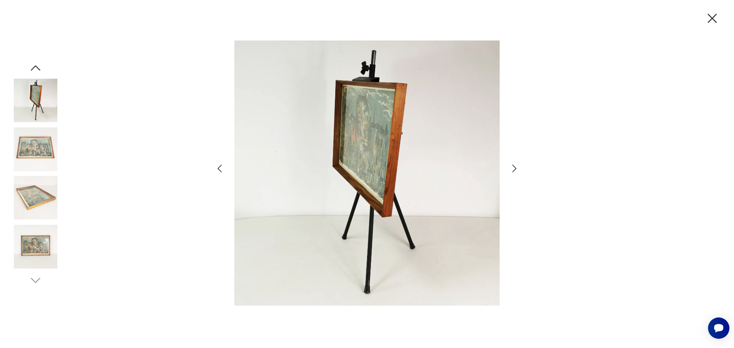
click at [516, 169] on icon "button" at bounding box center [514, 168] width 11 height 11
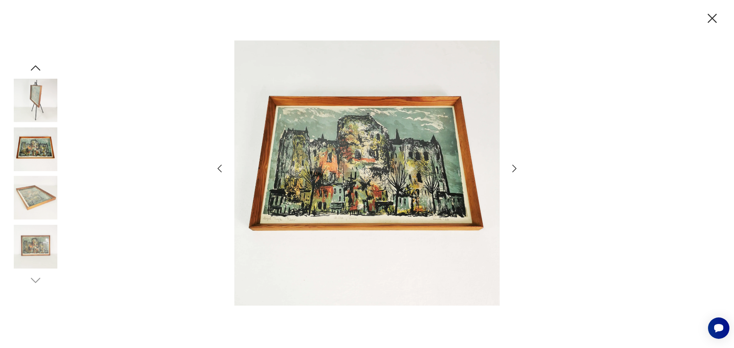
click at [516, 169] on icon "button" at bounding box center [514, 168] width 11 height 11
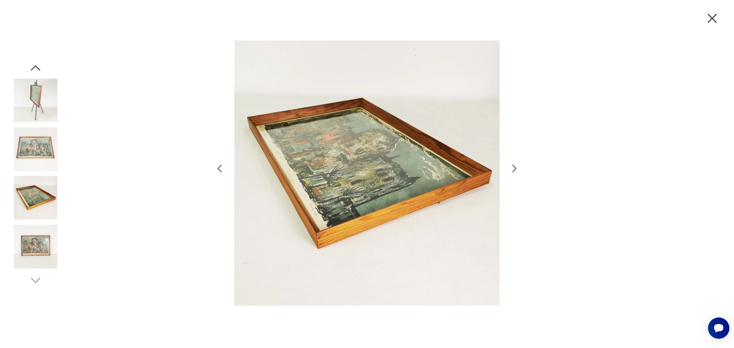
click at [516, 169] on icon "button" at bounding box center [514, 168] width 11 height 11
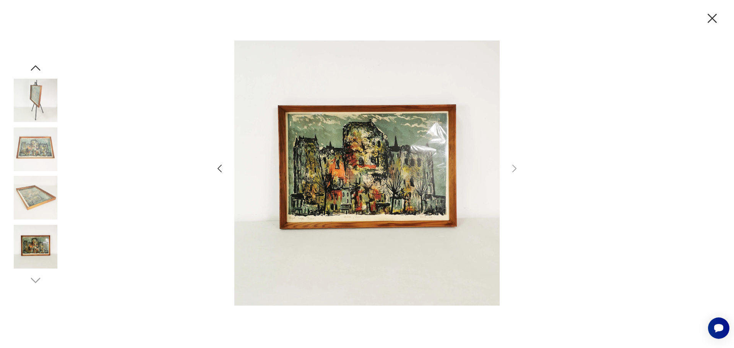
click at [711, 18] on icon "button" at bounding box center [713, 18] width 16 height 16
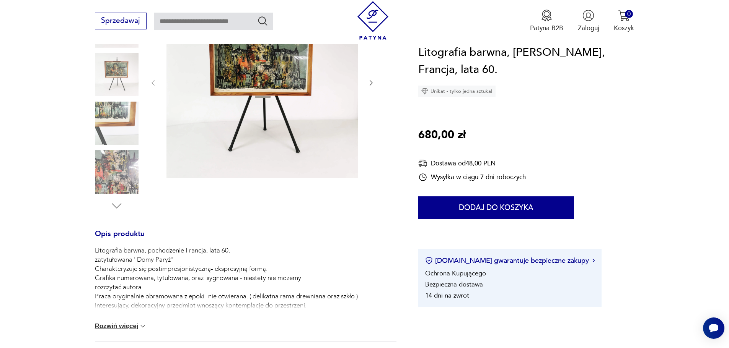
scroll to position [230, 0]
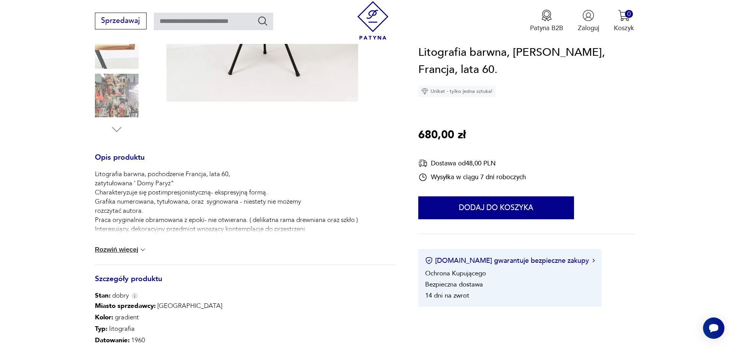
click at [122, 249] on button "Rozwiń więcej" at bounding box center [121, 250] width 52 height 8
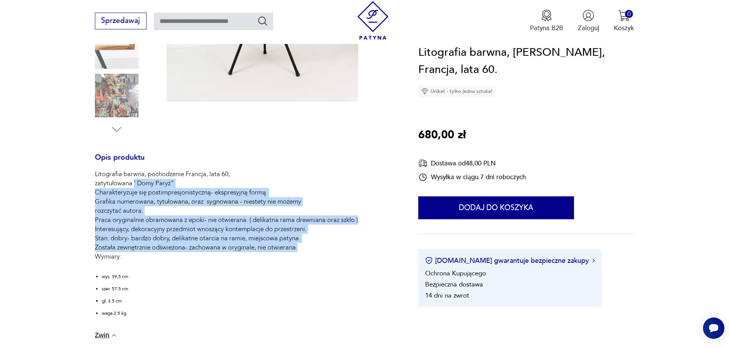
drag, startPoint x: 133, startPoint y: 185, endPoint x: 345, endPoint y: 249, distance: 222.2
click at [345, 249] on p "Litografia barwna, pochodzenie Francja, lata 60, zatytułowana ' Domy Paryż" Cha…" at bounding box center [226, 216] width 263 height 92
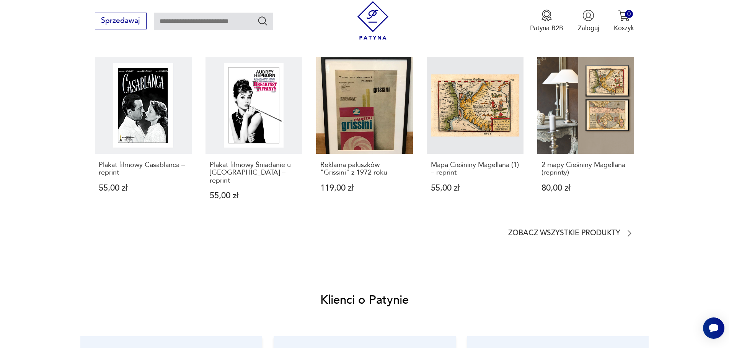
scroll to position [918, 0]
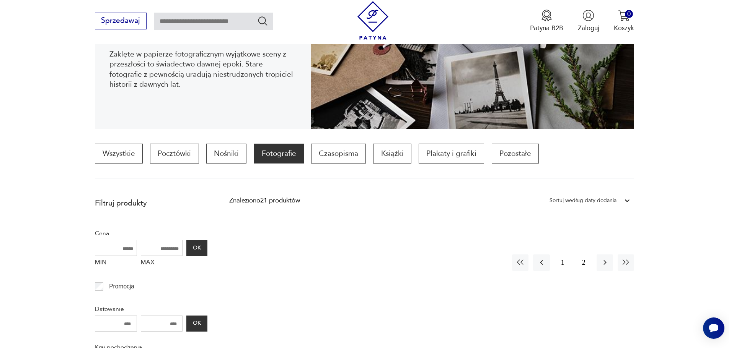
scroll to position [216, 0]
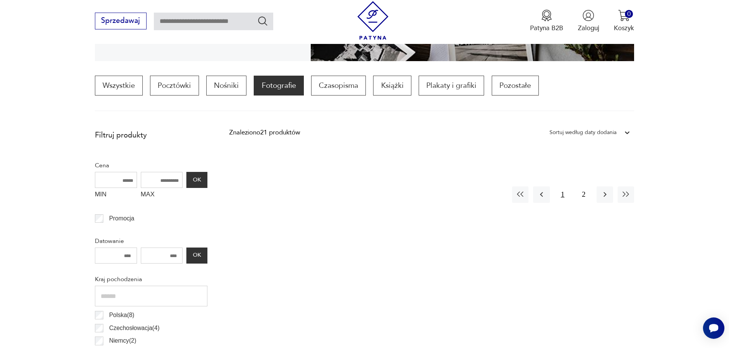
click at [562, 194] on button "1" at bounding box center [562, 195] width 16 height 16
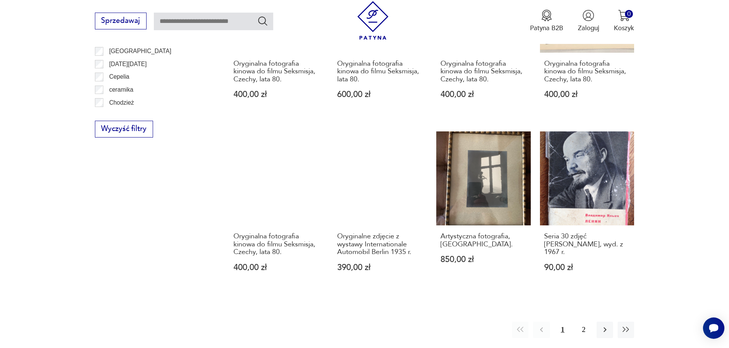
scroll to position [828, 0]
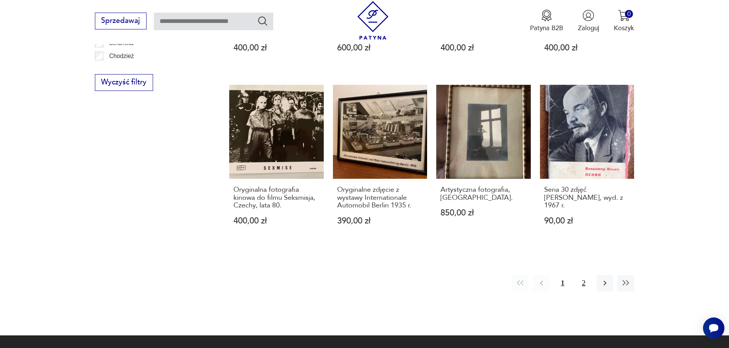
click at [586, 279] on button "2" at bounding box center [583, 283] width 16 height 16
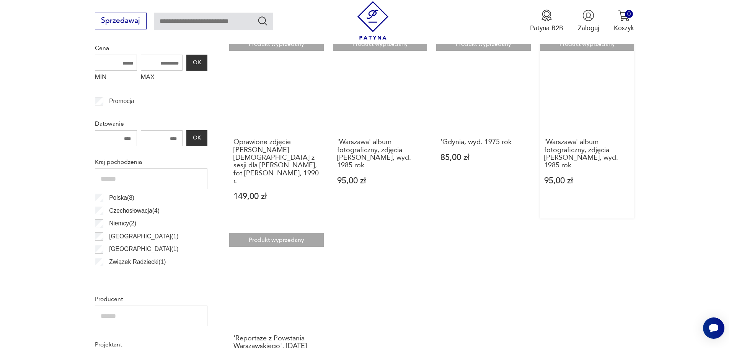
scroll to position [265, 0]
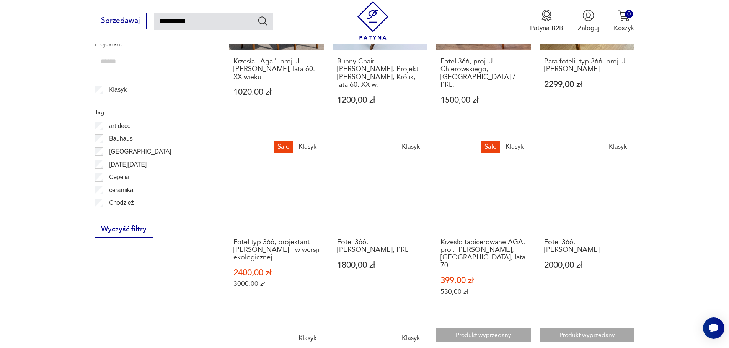
scroll to position [397, 0]
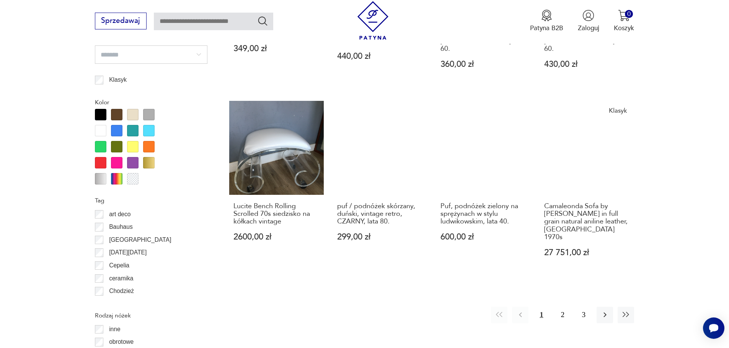
scroll to position [866, 0]
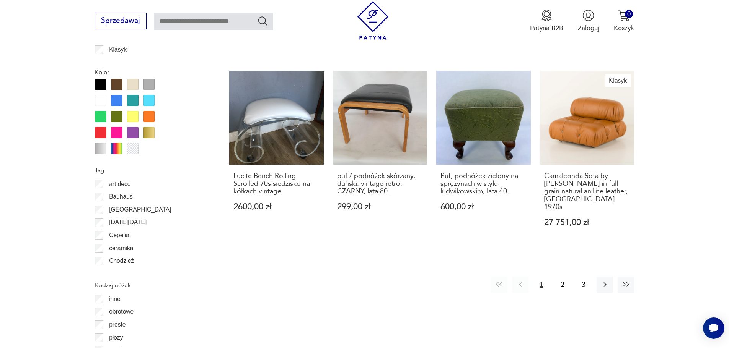
click at [556, 292] on div "Znaleziono 37 produktów Filtruj Sortuj według daty dodania Sortuj według daty d…" at bounding box center [431, 70] width 405 height 1124
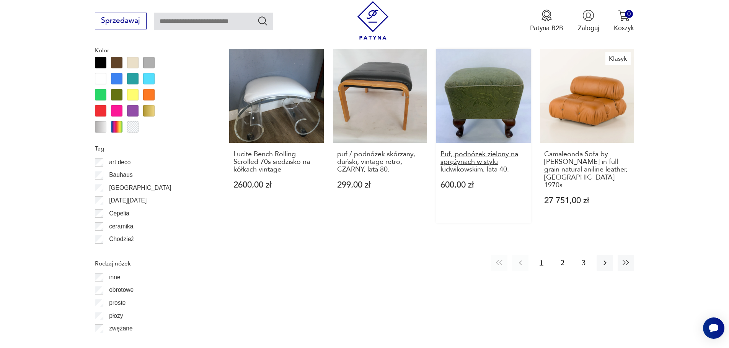
scroll to position [905, 0]
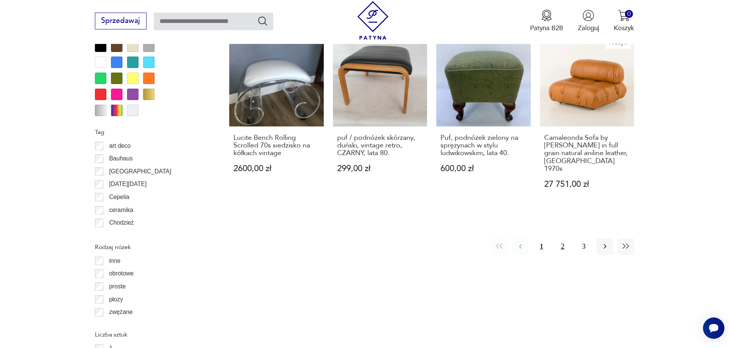
click at [562, 239] on button "2" at bounding box center [562, 247] width 16 height 16
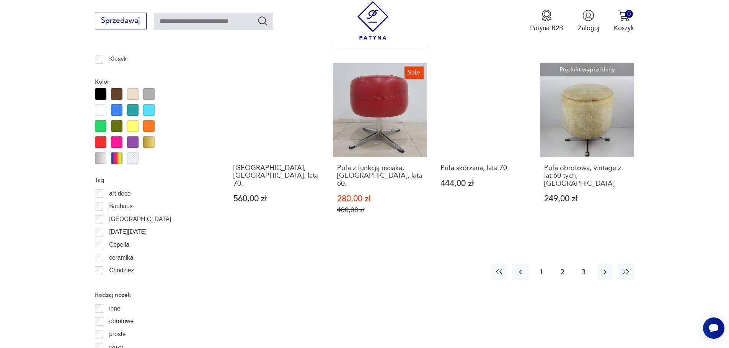
scroll to position [871, 0]
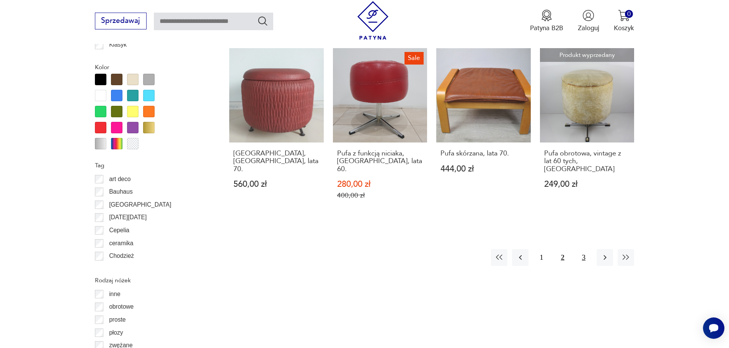
click at [582, 254] on button "3" at bounding box center [583, 257] width 16 height 16
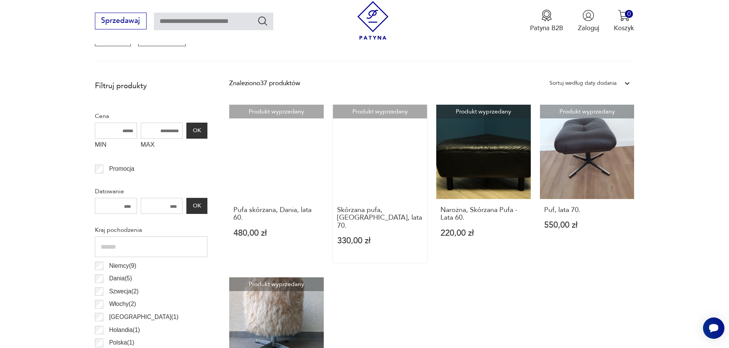
scroll to position [527, 0]
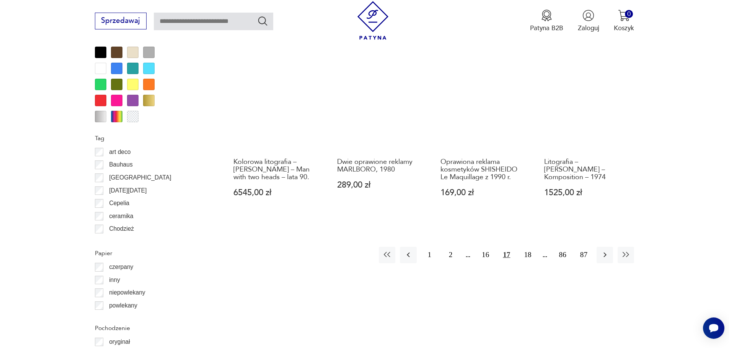
scroll to position [842, 0]
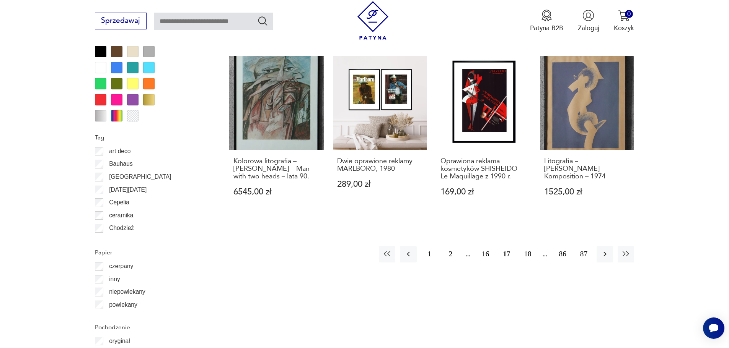
click at [527, 248] on button "18" at bounding box center [527, 254] width 16 height 16
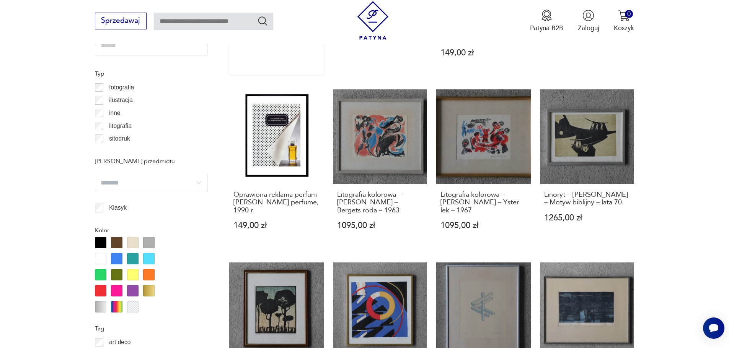
scroll to position [842, 0]
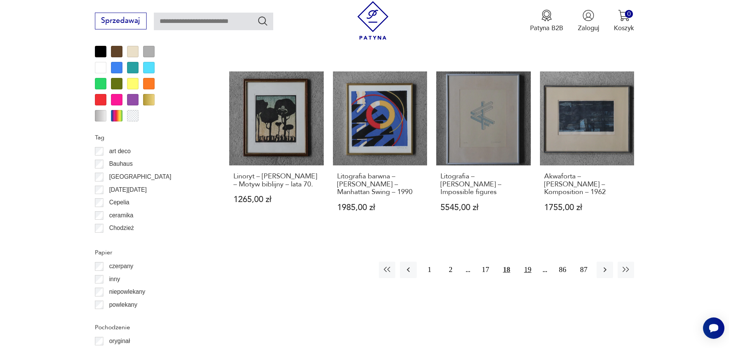
click at [526, 262] on button "19" at bounding box center [527, 270] width 16 height 16
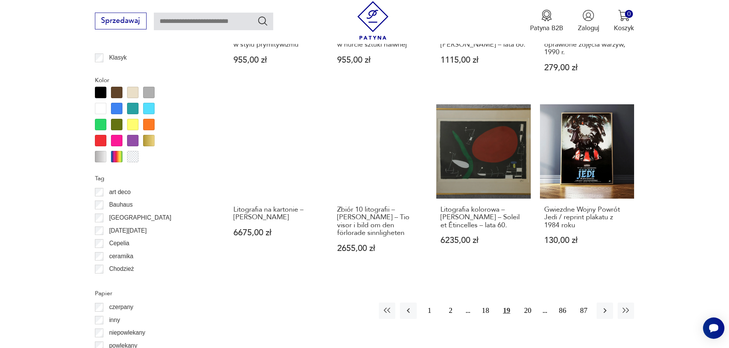
scroll to position [801, 0]
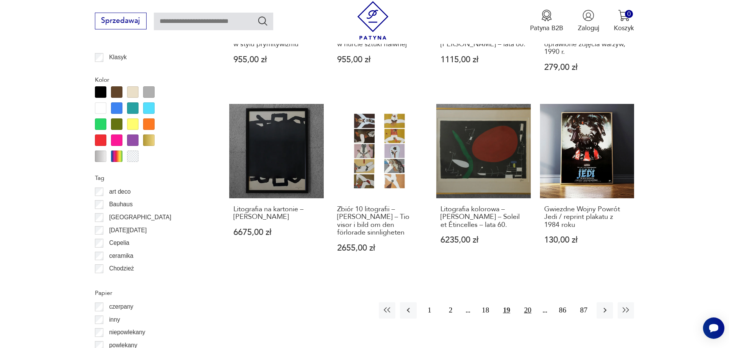
click at [527, 303] on button "20" at bounding box center [527, 311] width 16 height 16
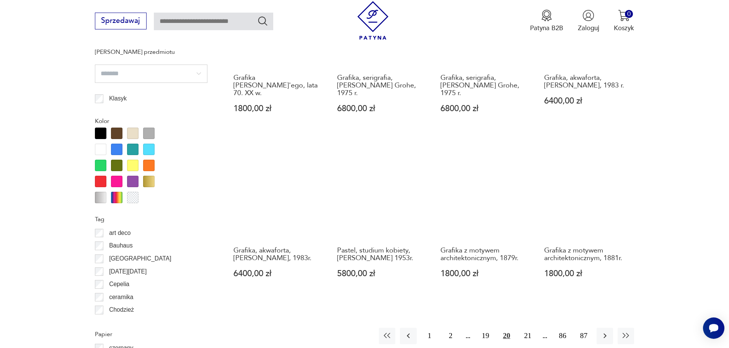
scroll to position [763, 0]
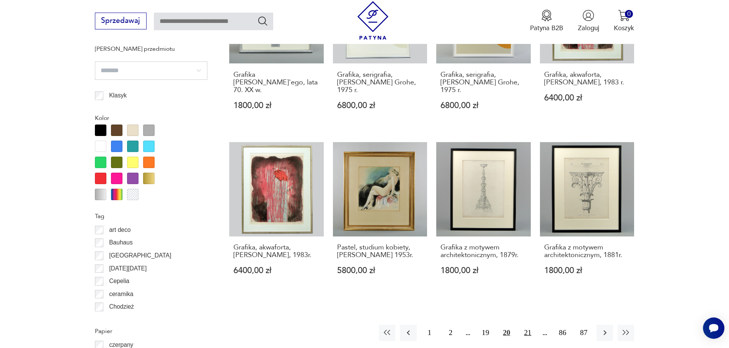
click at [525, 325] on button "21" at bounding box center [527, 333] width 16 height 16
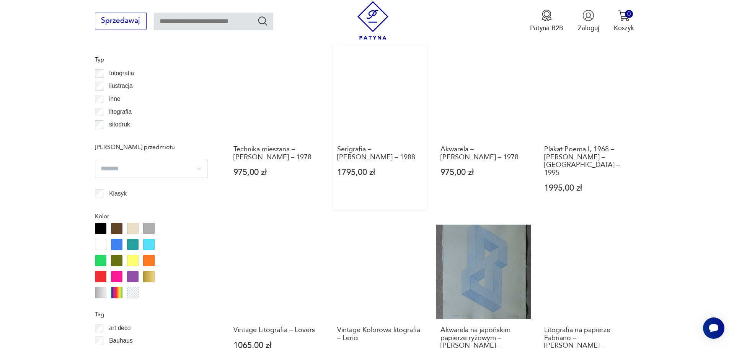
scroll to position [763, 0]
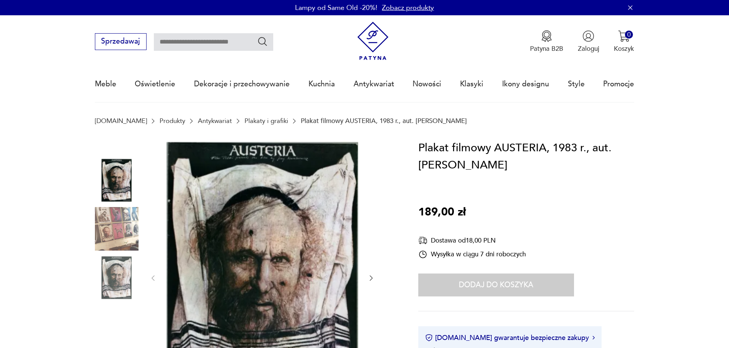
click at [99, 237] on img at bounding box center [117, 229] width 44 height 44
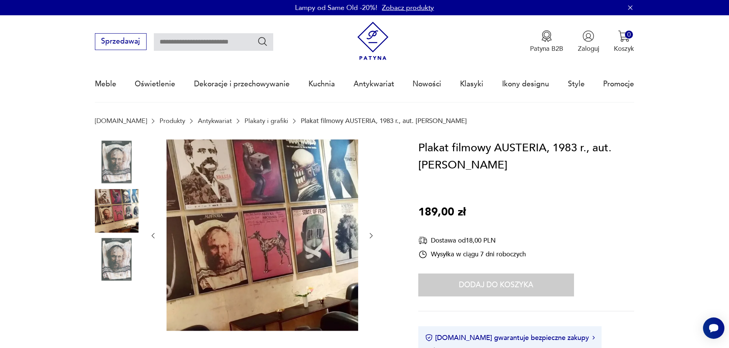
click at [125, 271] on img at bounding box center [117, 260] width 44 height 44
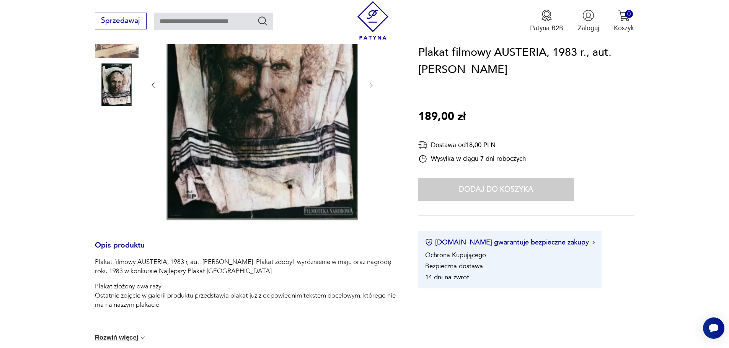
scroll to position [77, 0]
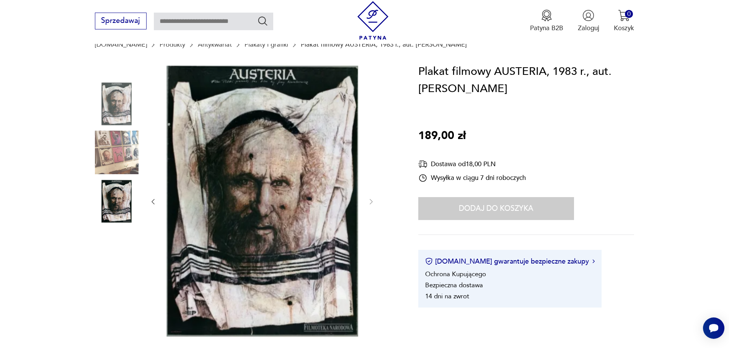
click at [114, 160] on img at bounding box center [117, 153] width 44 height 44
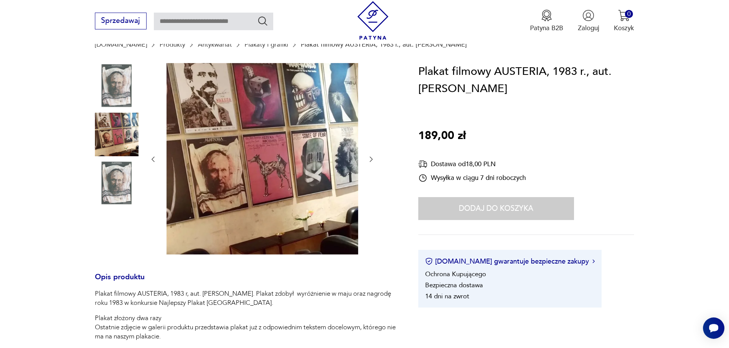
click at [122, 187] on img at bounding box center [117, 183] width 44 height 44
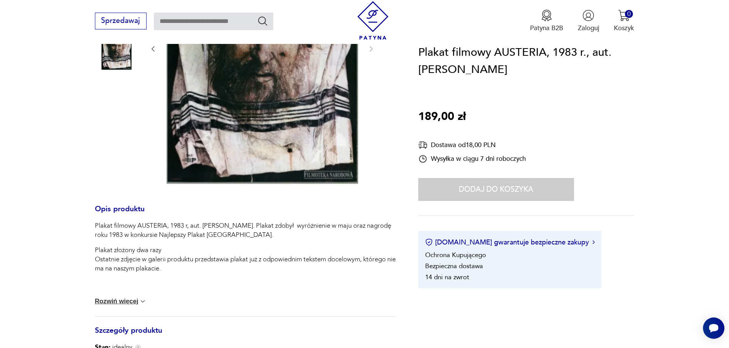
scroll to position [0, 0]
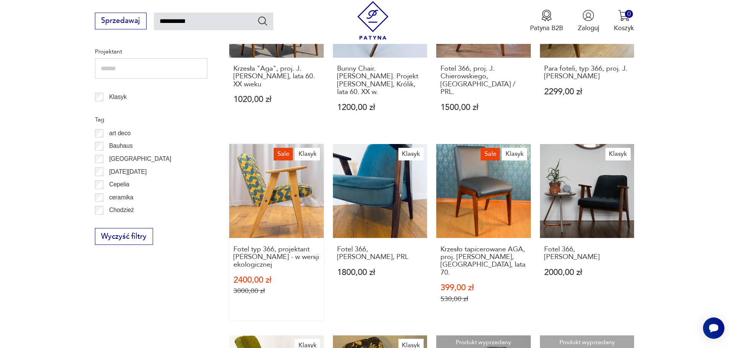
click at [267, 192] on link "Sale Klasyk Fotel typ 366, projektant Józef Chierowski - w wersji ekologicznej …" at bounding box center [276, 232] width 94 height 177
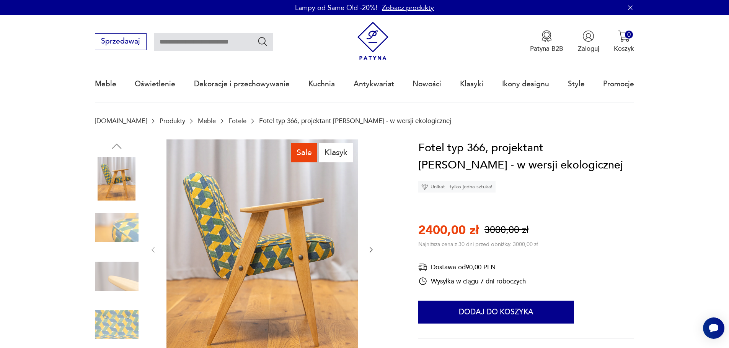
click at [125, 231] on img at bounding box center [117, 228] width 44 height 44
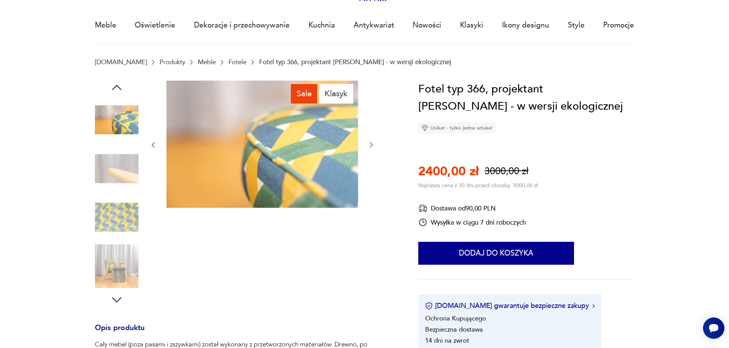
scroll to position [153, 0]
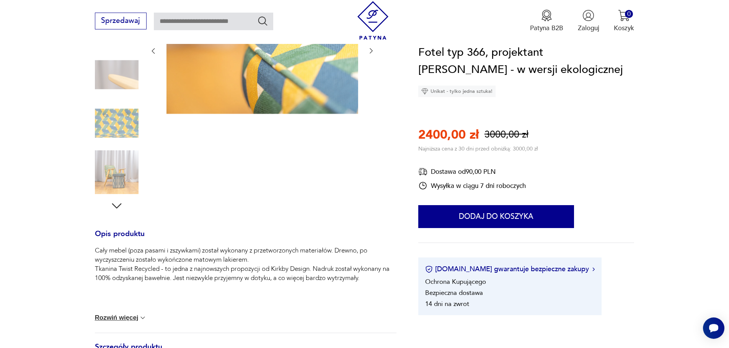
click at [110, 171] on img at bounding box center [117, 172] width 44 height 44
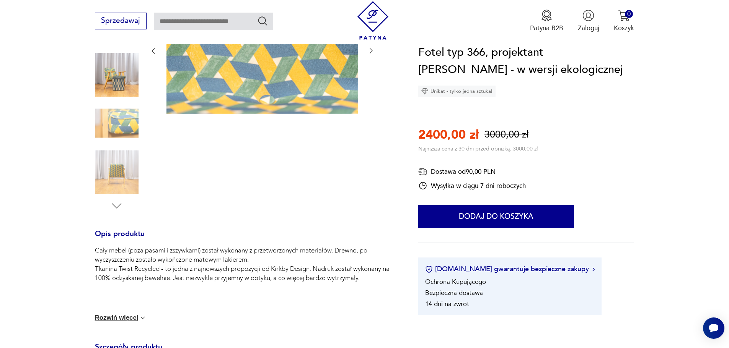
click at [120, 81] on img at bounding box center [117, 75] width 44 height 44
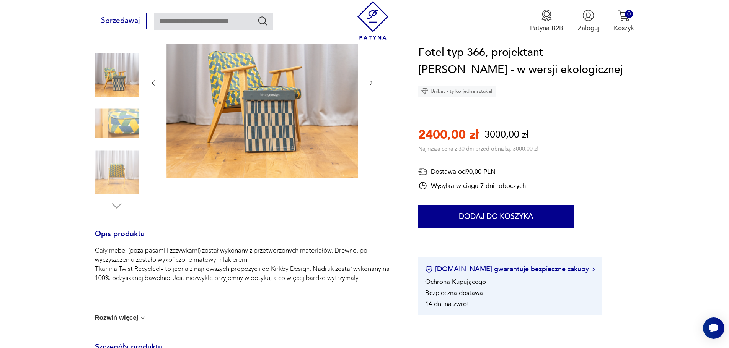
click at [367, 84] on icon "button" at bounding box center [371, 83] width 8 height 8
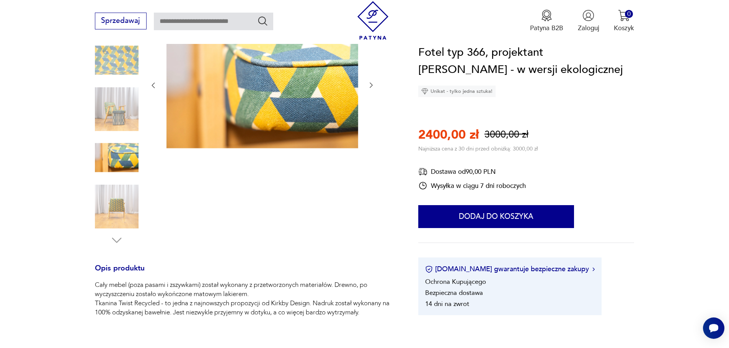
scroll to position [77, 0]
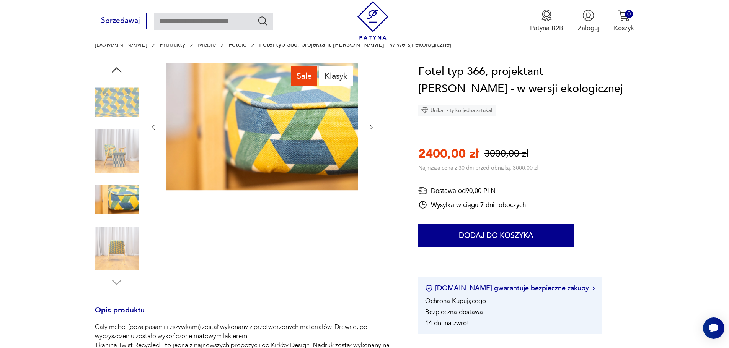
click at [370, 131] on icon "button" at bounding box center [371, 128] width 8 height 8
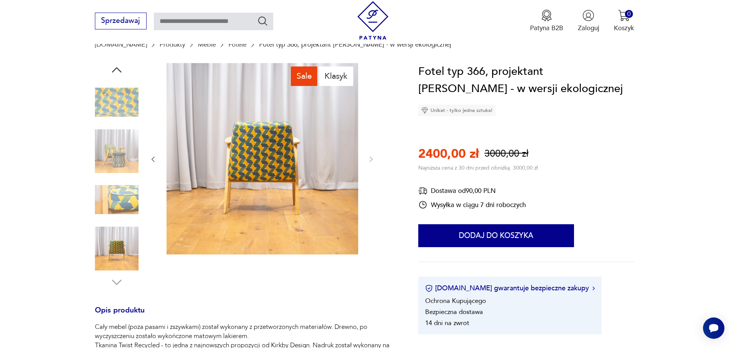
click at [371, 131] on div at bounding box center [262, 159] width 226 height 193
click at [151, 159] on icon "button" at bounding box center [153, 160] width 8 height 8
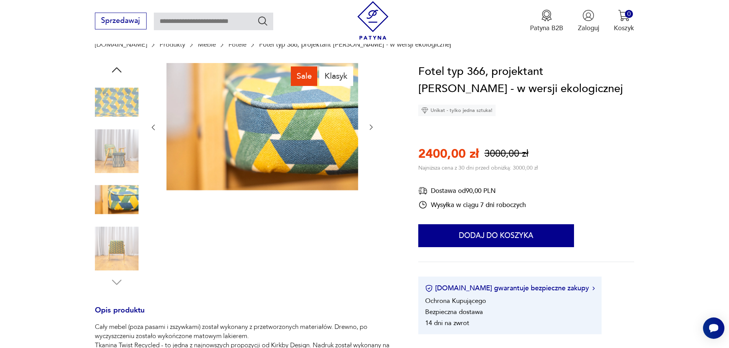
click at [103, 253] on img at bounding box center [117, 249] width 44 height 44
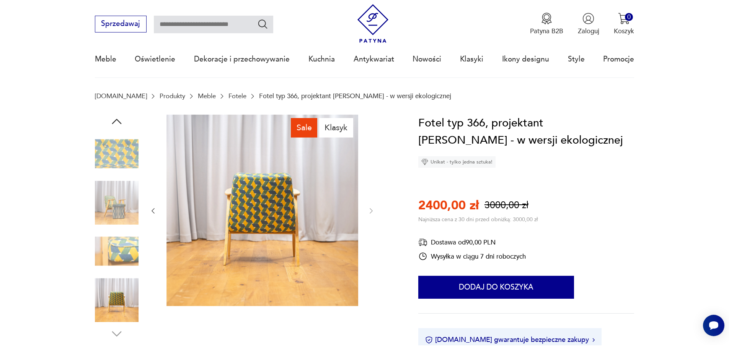
scroll to position [0, 0]
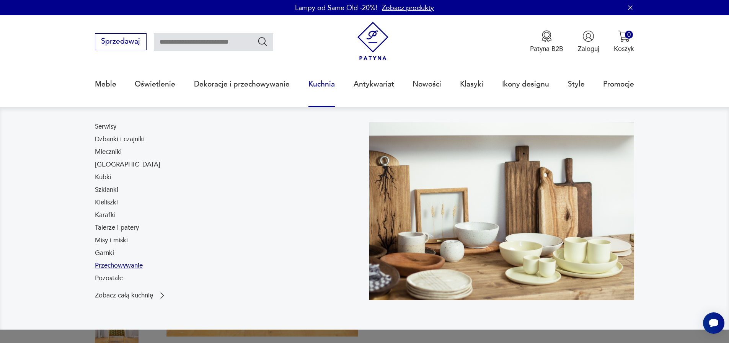
click at [110, 267] on link "Przechowywanie" at bounding box center [119, 265] width 48 height 9
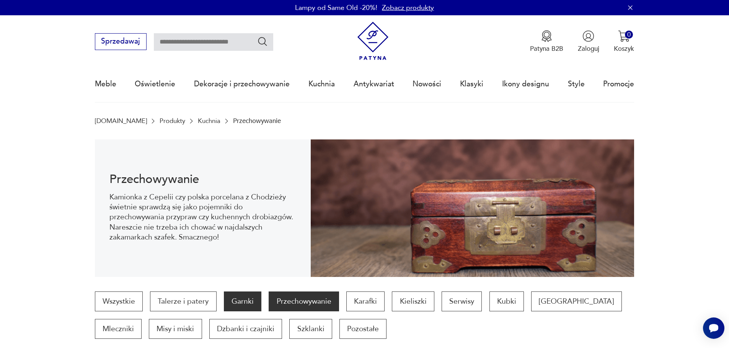
click at [243, 303] on p "Garnki" at bounding box center [242, 302] width 37 height 20
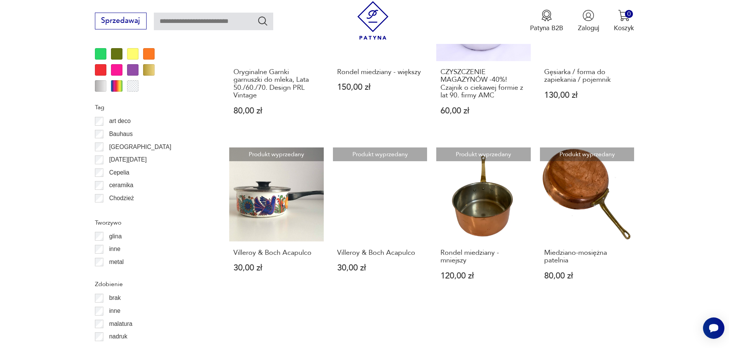
scroll to position [829, 0]
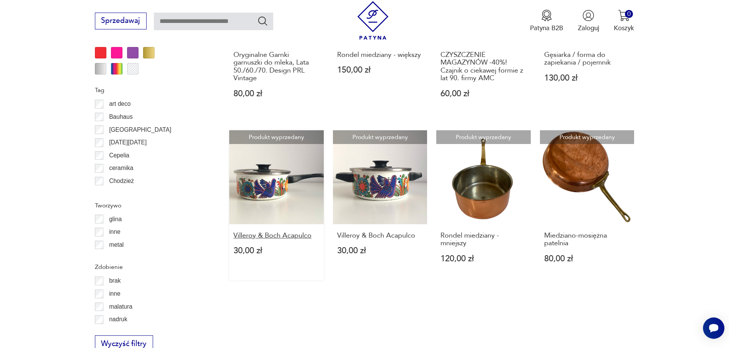
click at [276, 232] on h3 "Villeroy & Boch Acapulco" at bounding box center [276, 236] width 86 height 8
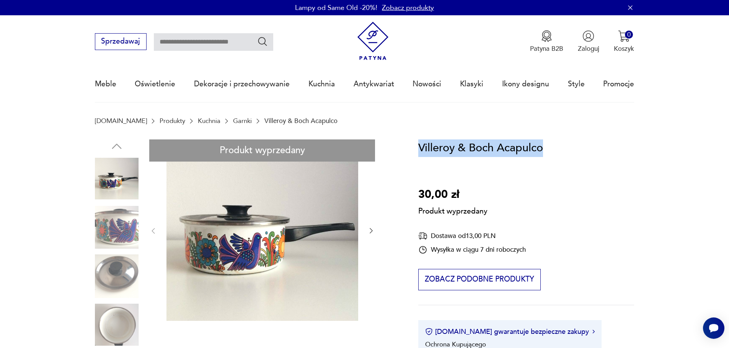
drag, startPoint x: 560, startPoint y: 146, endPoint x: 419, endPoint y: 155, distance: 141.1
click at [419, 155] on div "Villeroy & Boch Acapulco 30,00 zł Produkt wyprzedany Dostawa od 13,00 PLN Wysył…" at bounding box center [526, 259] width 216 height 239
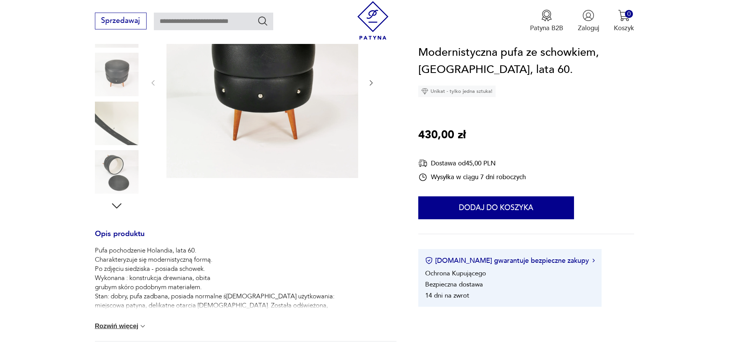
scroll to position [77, 0]
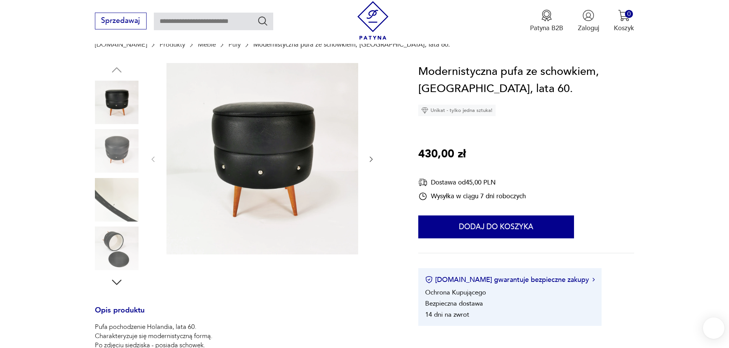
click at [114, 140] on img at bounding box center [117, 151] width 44 height 44
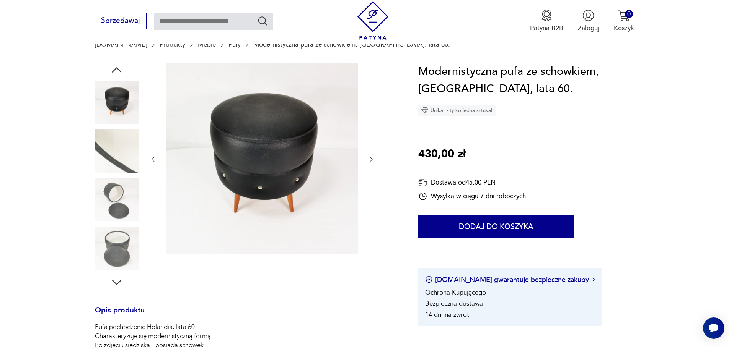
scroll to position [230, 0]
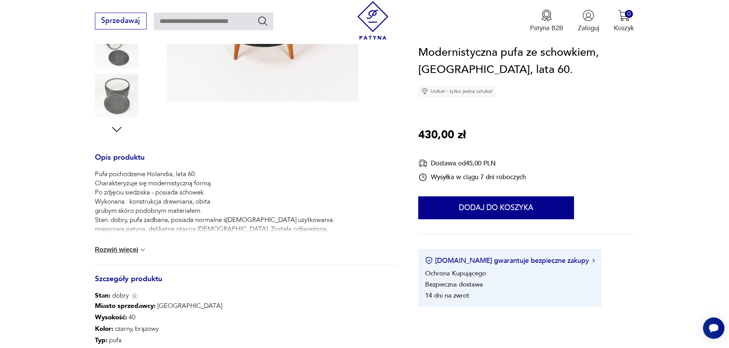
click at [135, 248] on button "Rozwiń więcej" at bounding box center [121, 250] width 52 height 8
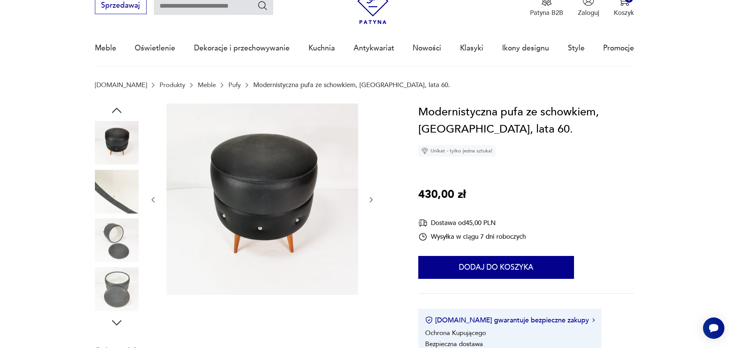
scroll to position [0, 0]
